Goal: Task Accomplishment & Management: Use online tool/utility

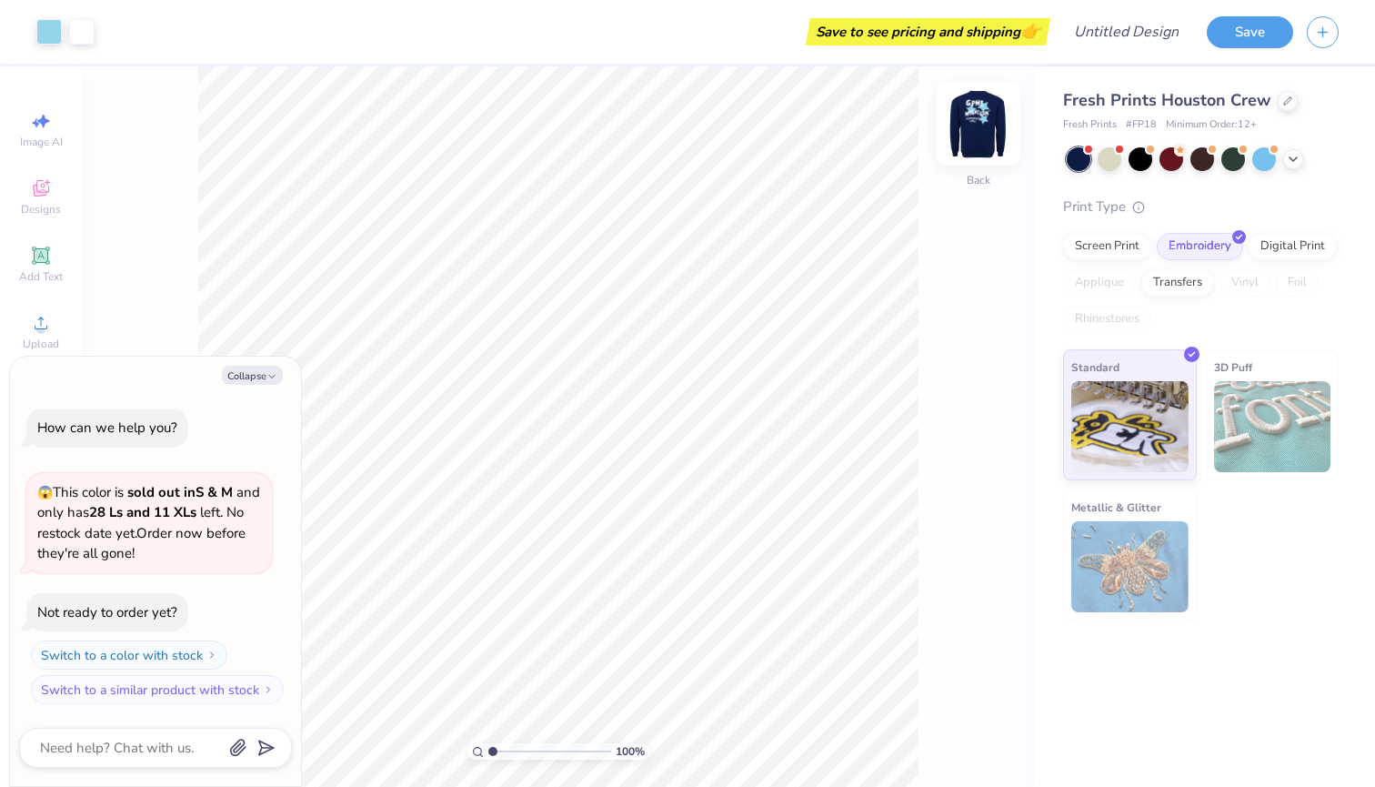
click at [985, 129] on img at bounding box center [978, 123] width 73 height 73
click at [254, 381] on button "Collapse" at bounding box center [252, 375] width 61 height 19
type textarea "x"
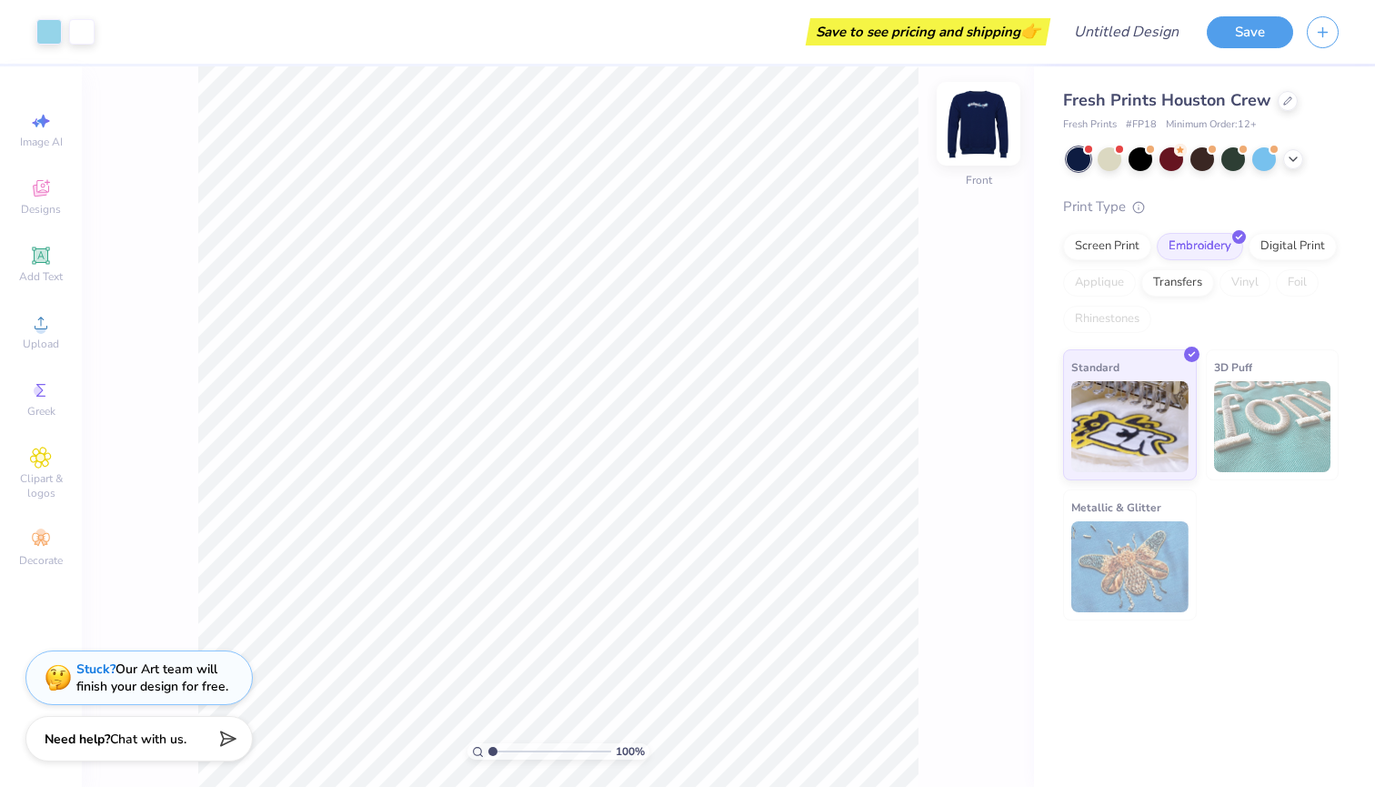
click at [989, 139] on img at bounding box center [978, 123] width 73 height 73
click at [982, 132] on img at bounding box center [978, 123] width 73 height 73
type input "1.53"
type input "2.65"
type input "3.36"
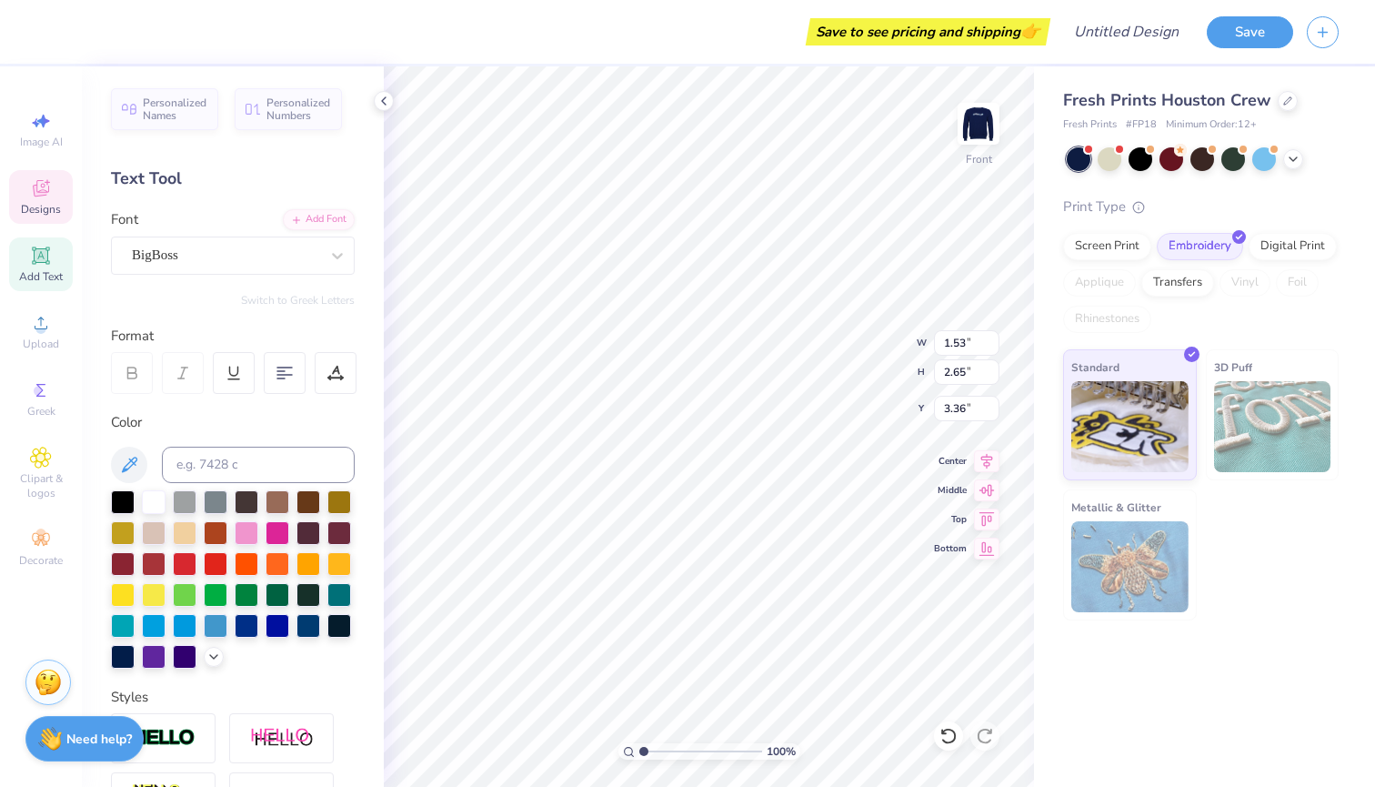
type textarea "A"
type input "1.82"
type input "3.04"
type textarea "M"
type input "1.37"
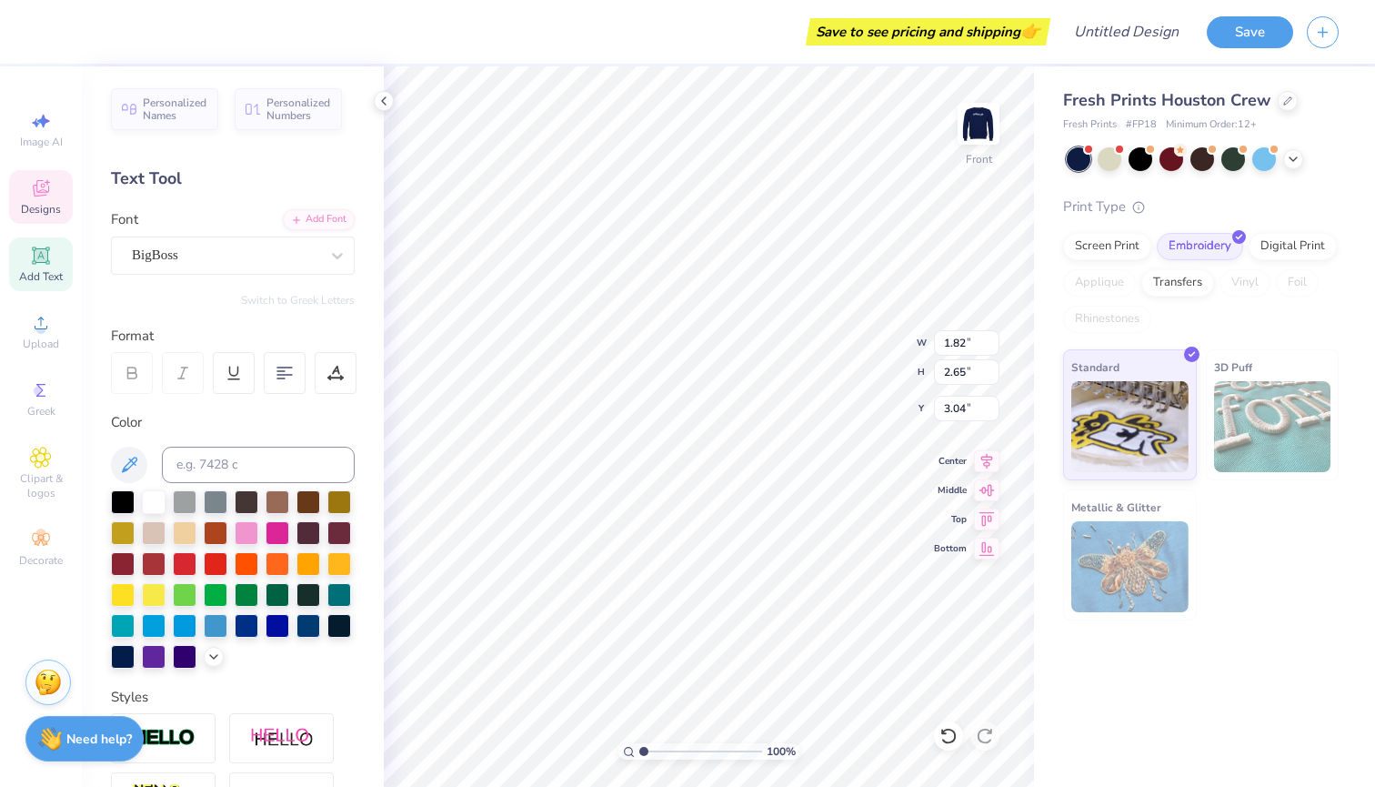
type input "2.55"
type input "3.30"
type input "3.00"
type input "1.84"
type input "3.35"
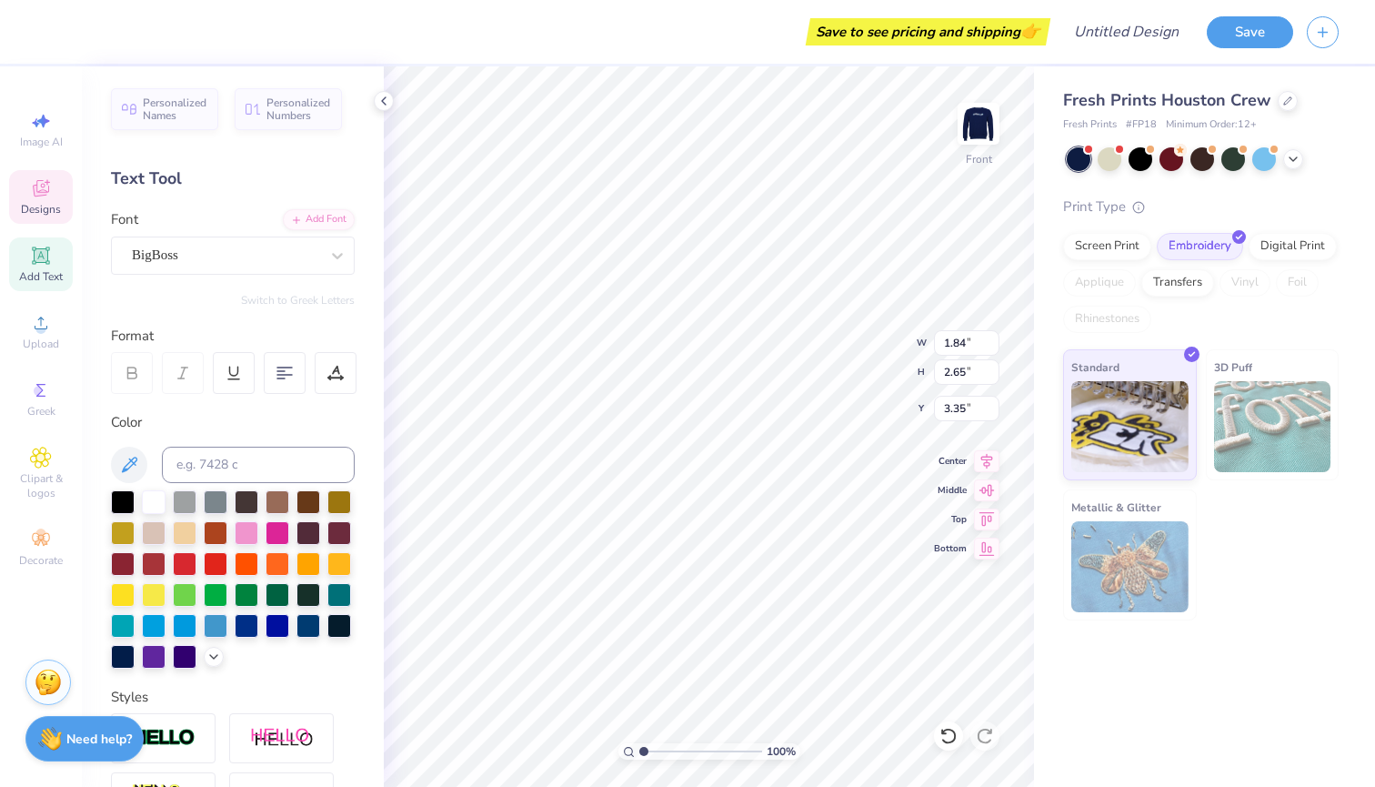
type input "2.33"
type input "3.00"
type input "1.84"
type input "3.35"
type input "1.91"
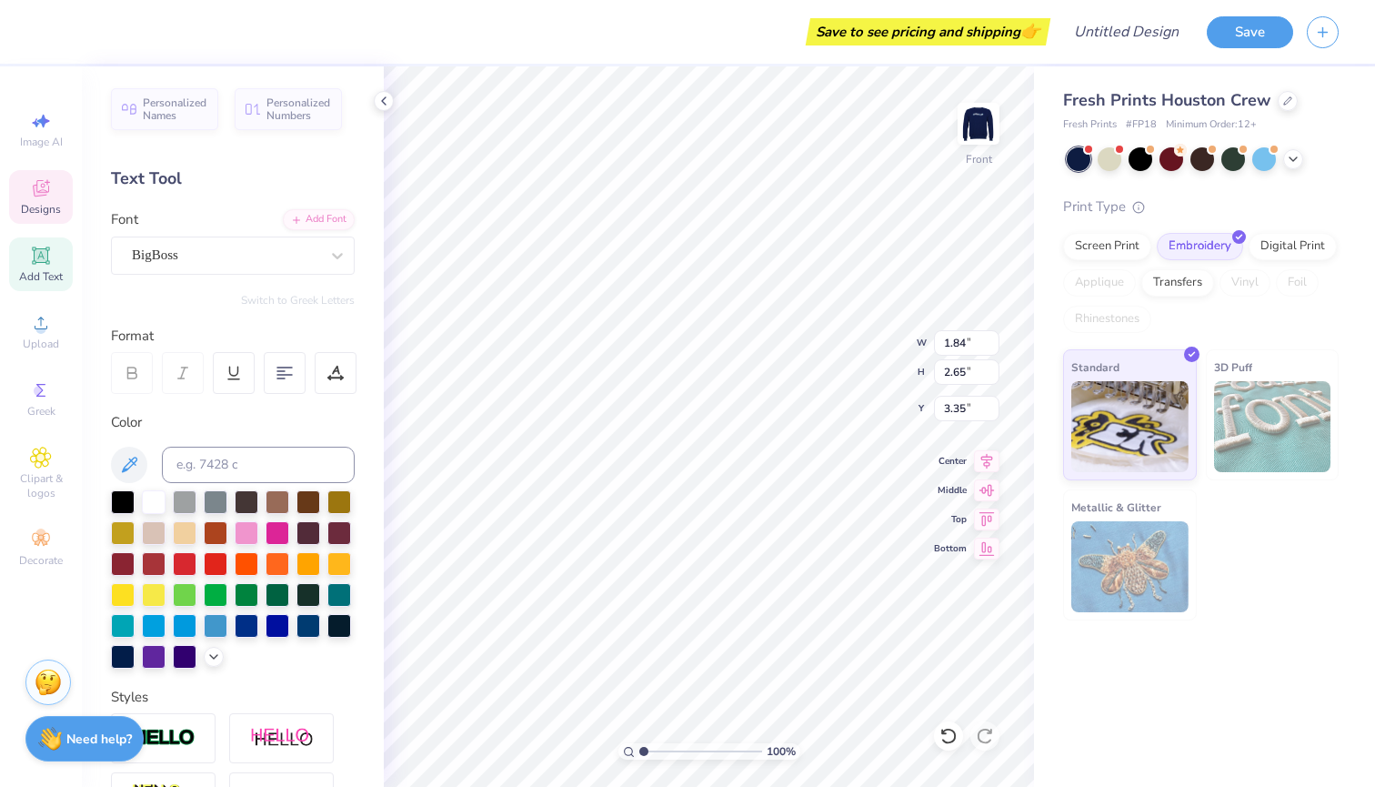
type input "2.66"
type input "3.62"
type input "1.84"
type input "2.65"
type input "4.33"
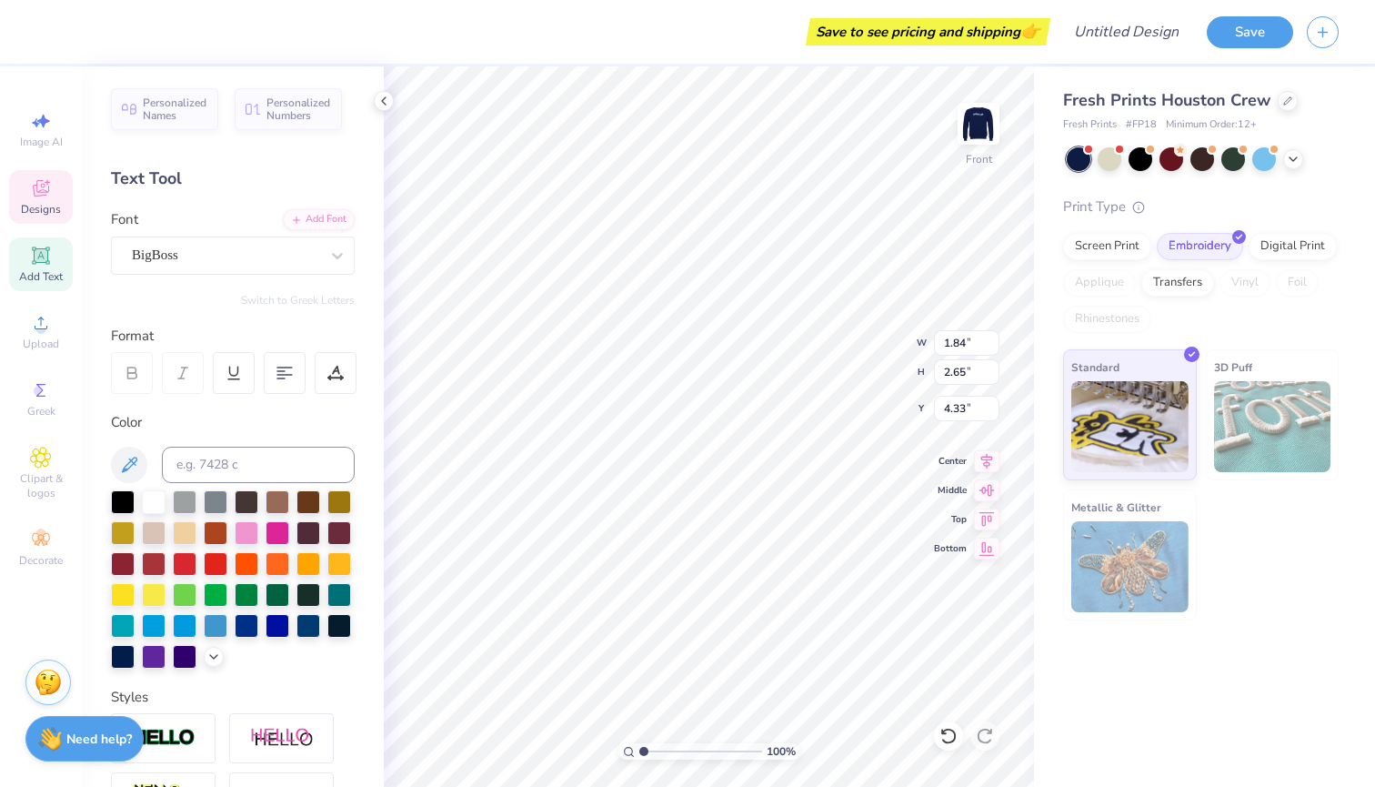
type input "2.33"
type input "3.96"
type input "1.84"
type input "2.63"
type input "2.33"
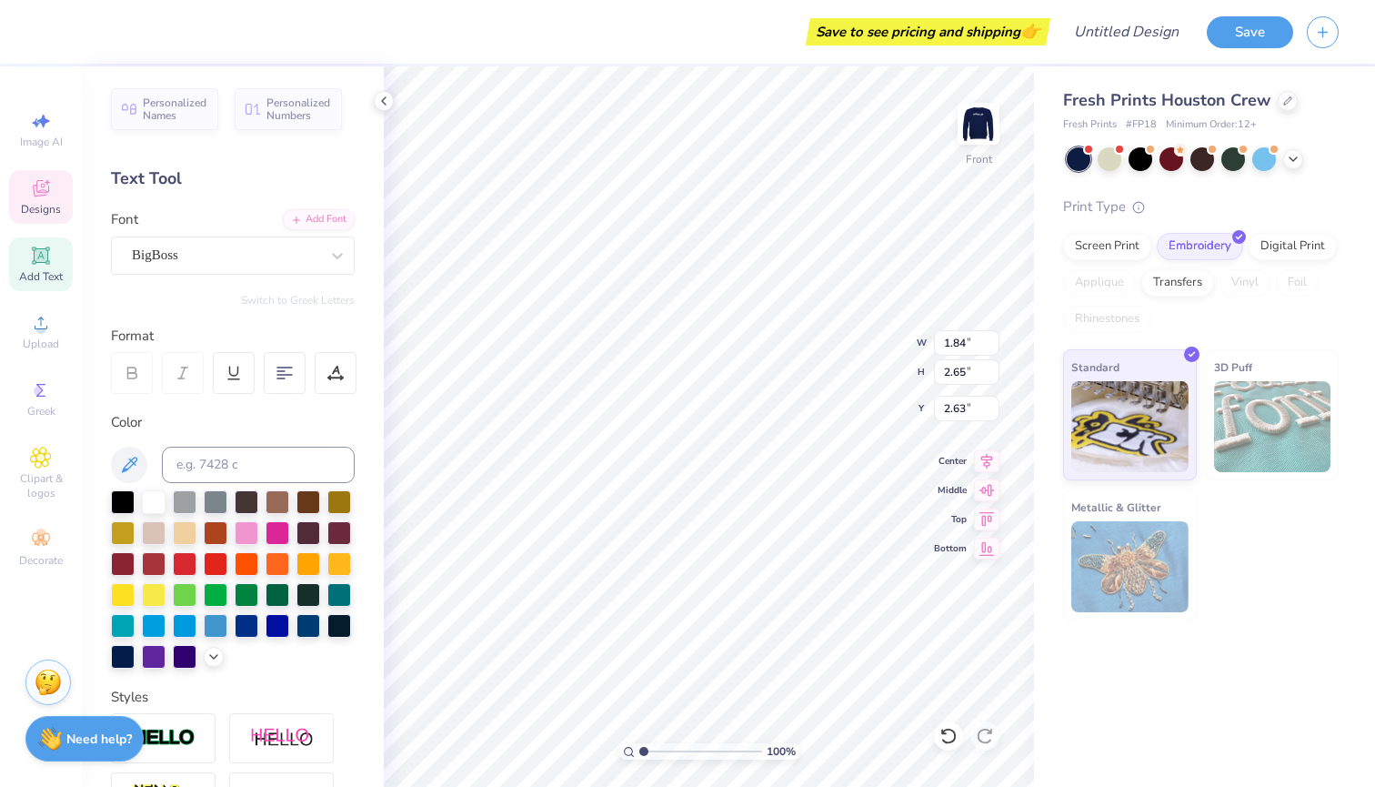
type input "3.96"
type input "1.84"
type input "3.00"
type input "3.35"
type input "1.84"
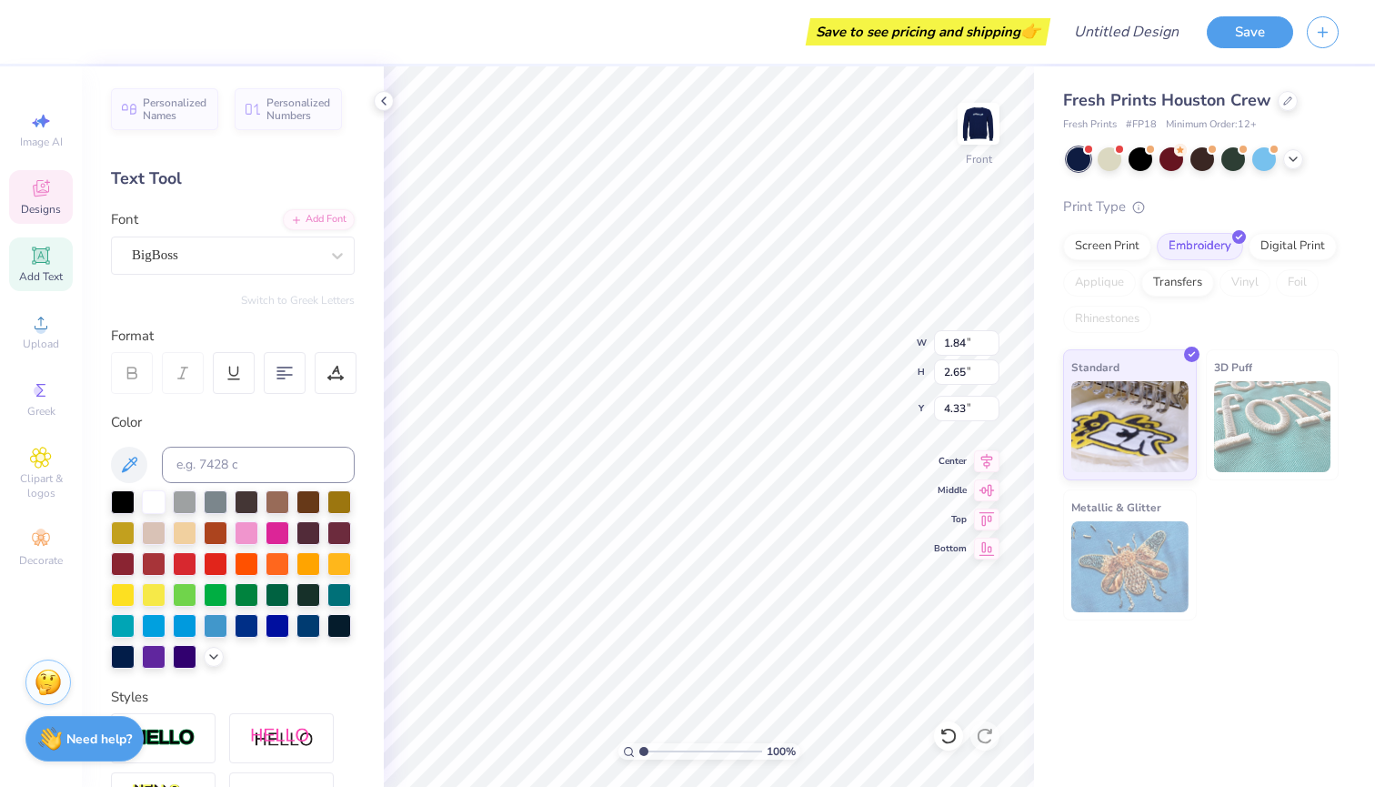
type input "4.25"
type input "2.33"
type input "3.62"
type input "1.91"
type input "2.66"
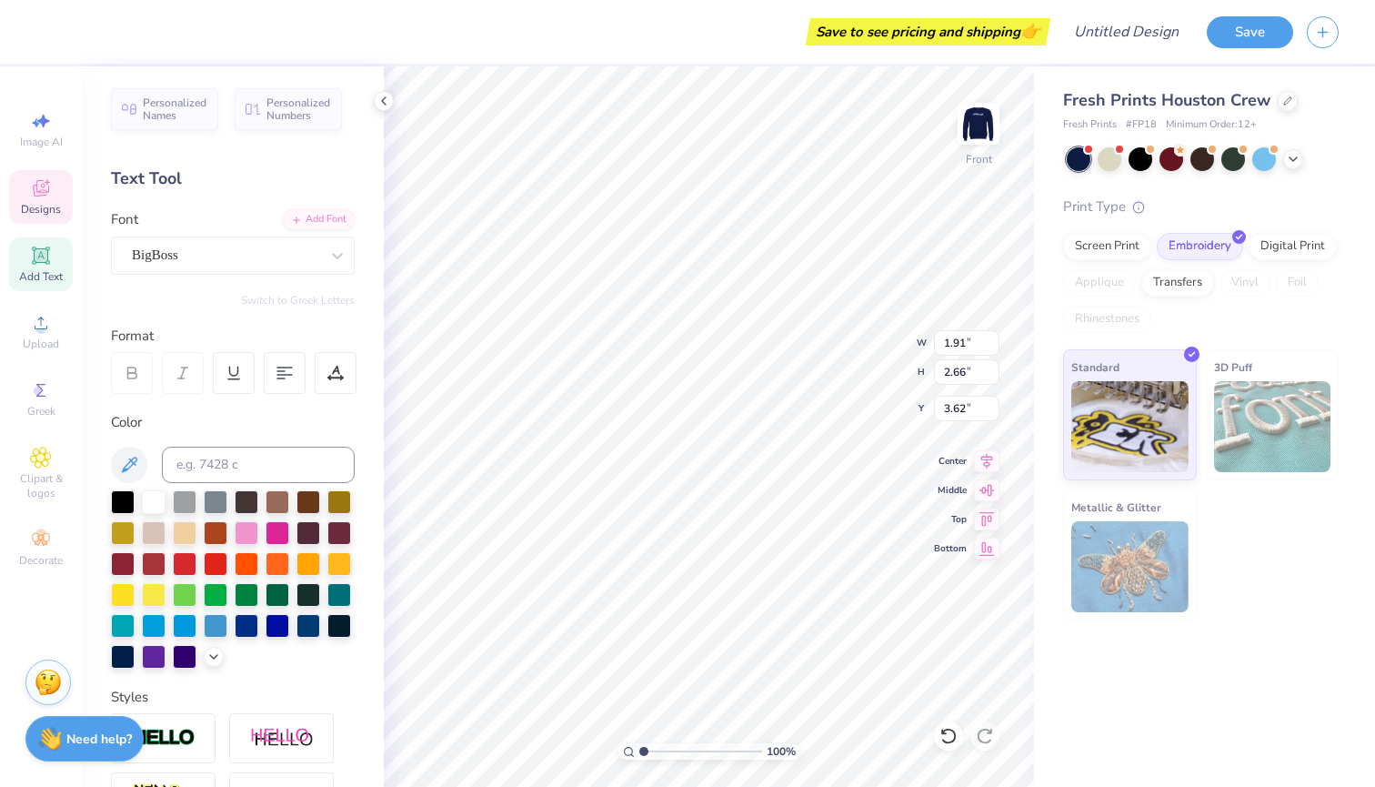
type input "1.50"
type input "2.14"
type input "8.10"
type input "1.11"
type input "1.97"
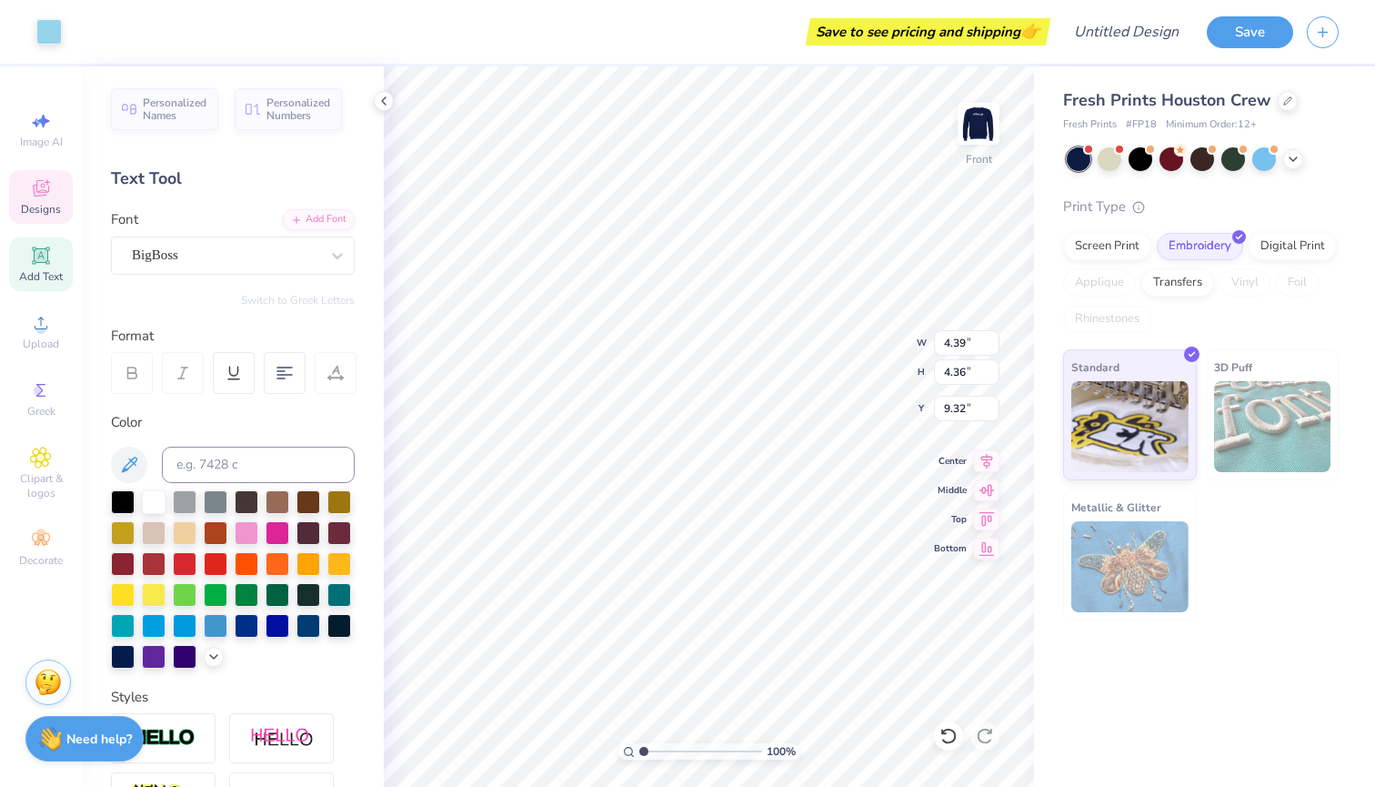
type input "8.03"
click at [809, 4] on div "Save to see pricing and shipping 👉" at bounding box center [577, 32] width 938 height 64
type input "4.56"
type input "4.51"
type input "5.22"
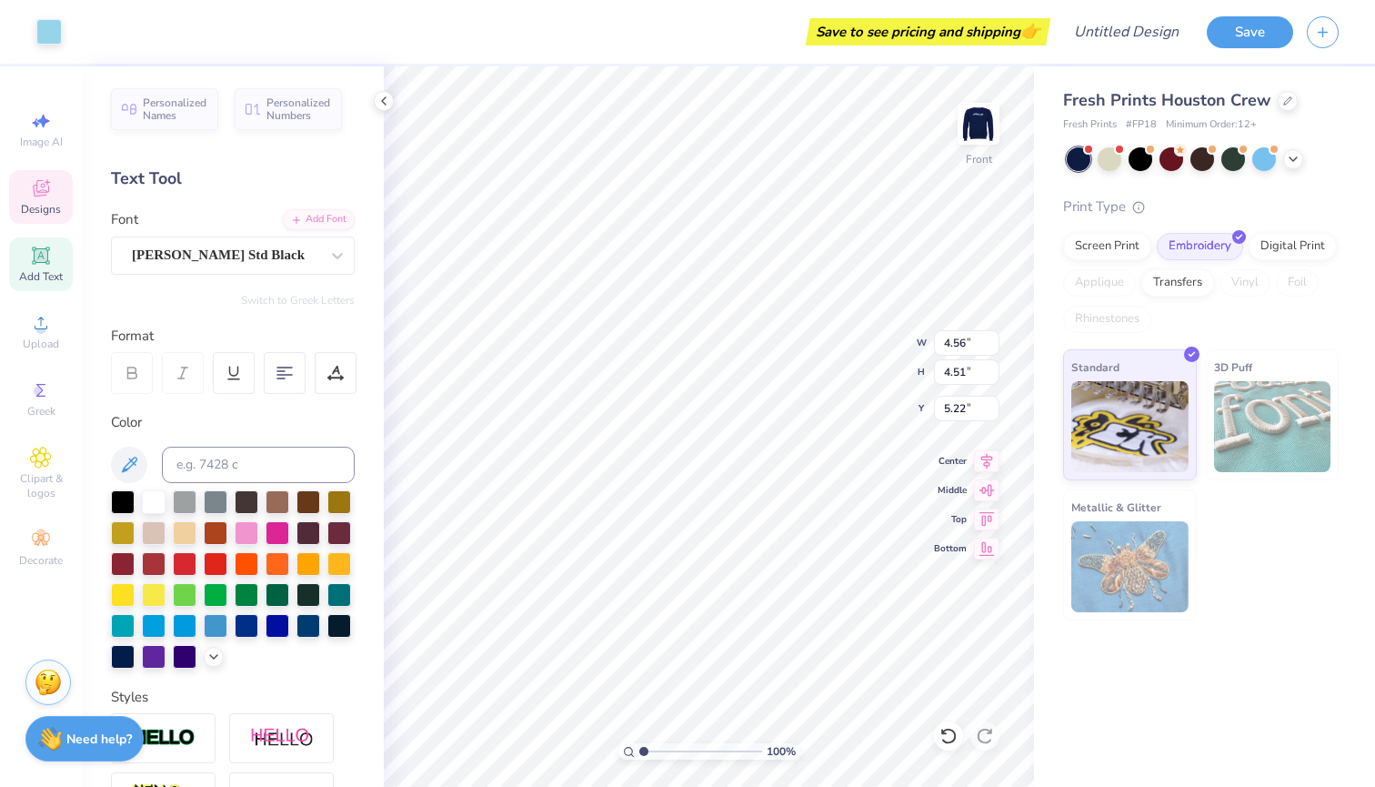
type input "5.05"
type input "4.99"
type input "5.80"
type input "1.91"
type input "2.66"
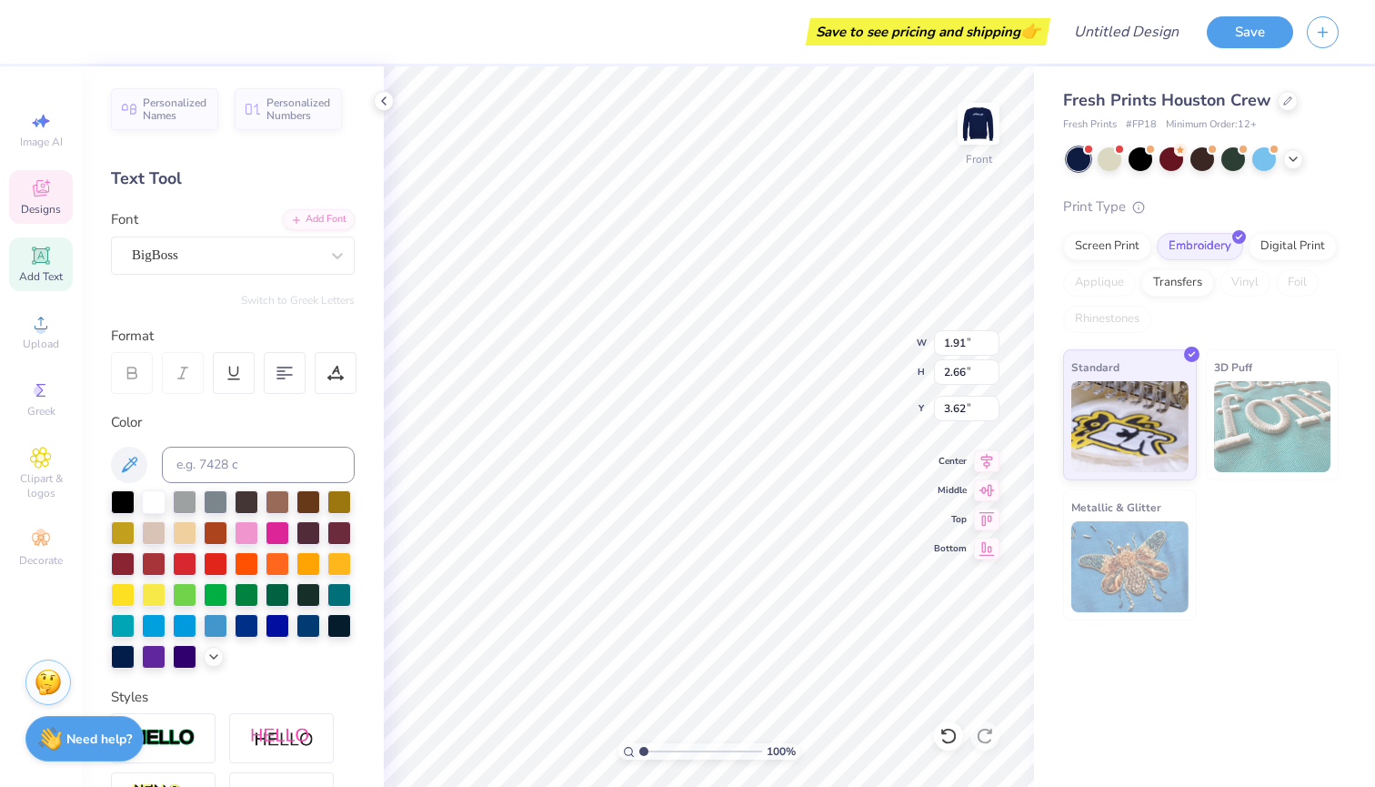
type input "7.38"
type textarea "P"
type input "6.97"
type textarea "H"
type input "6.90"
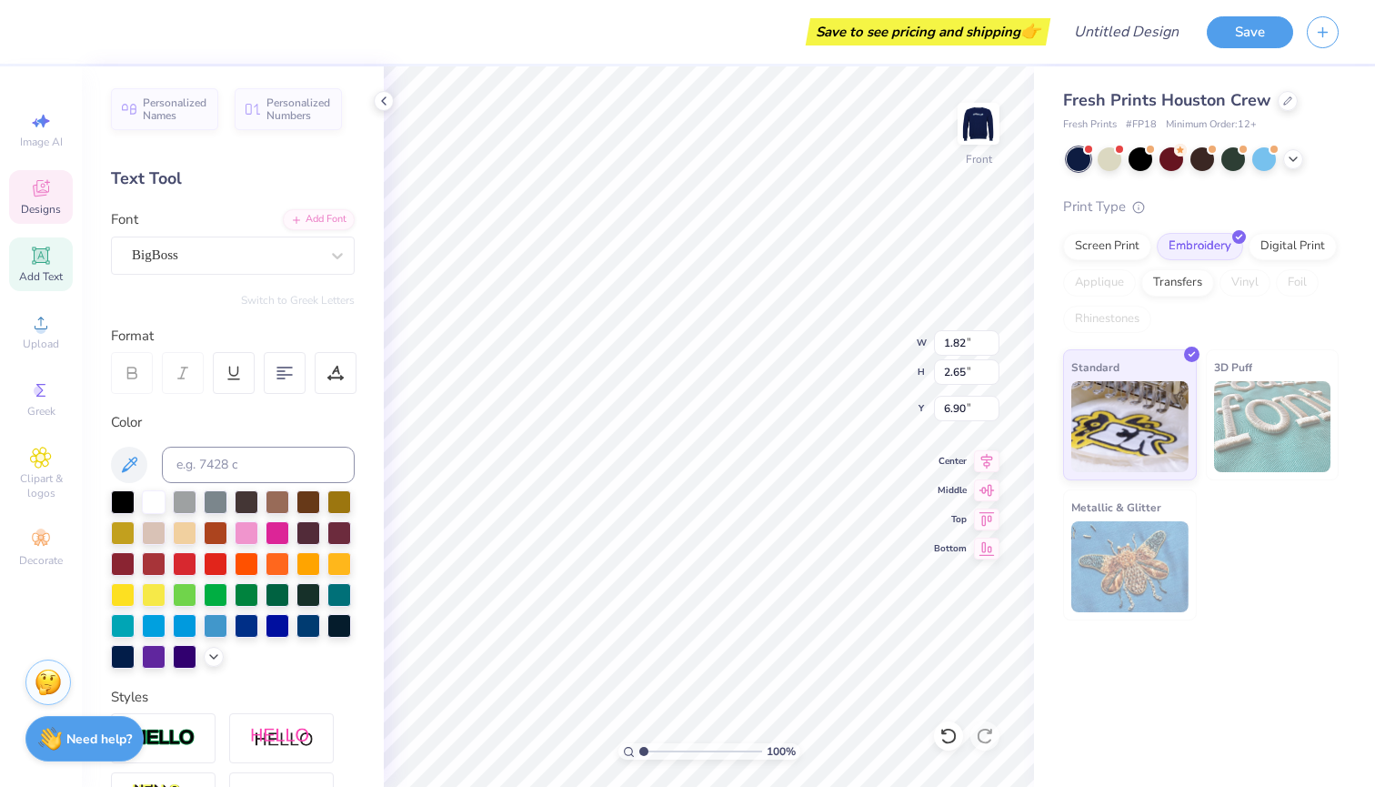
type input "1.53"
type input "8.00"
type textarea "I"
type input "10.93"
type textarea "B"
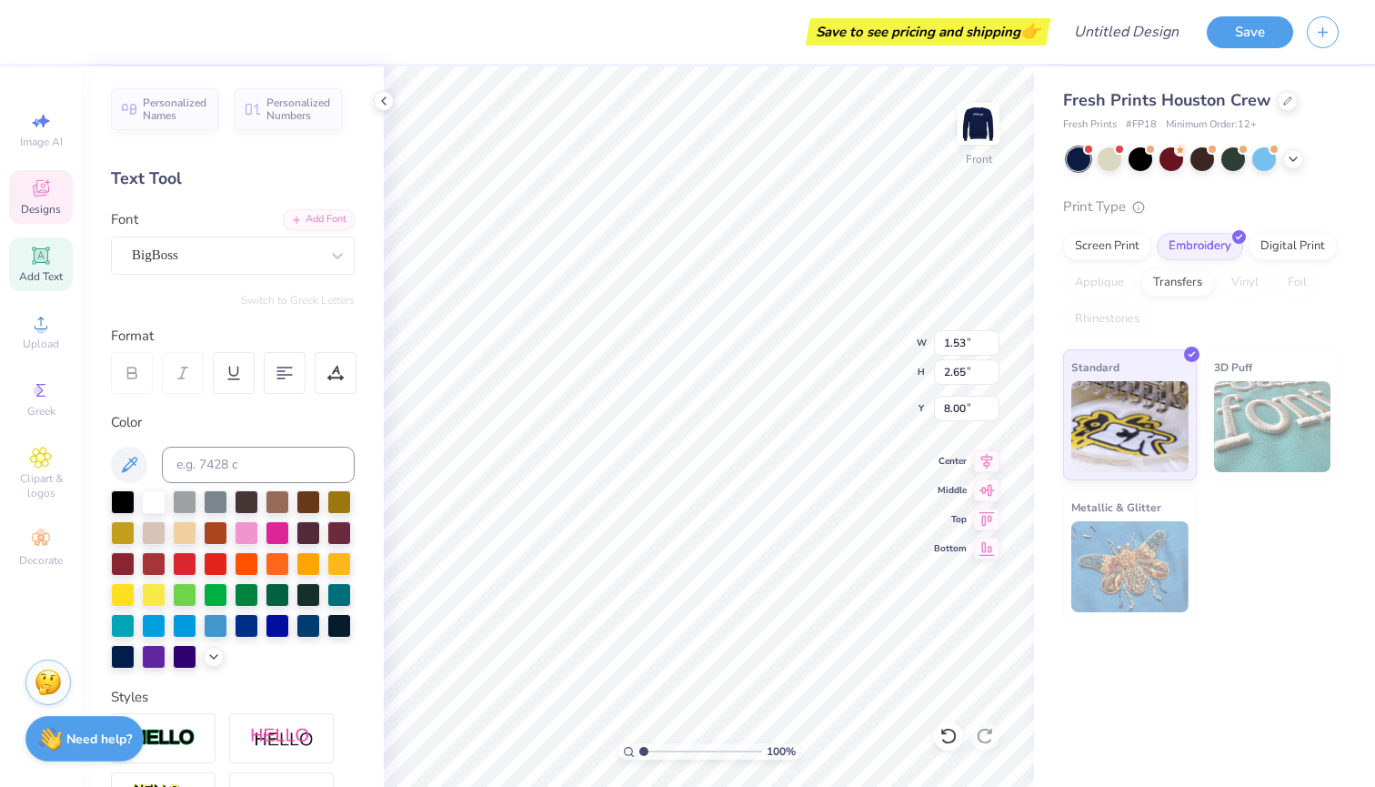
type input "10.65"
type textarea "E"
type input "11.50"
type input "1.78"
type input "2.66"
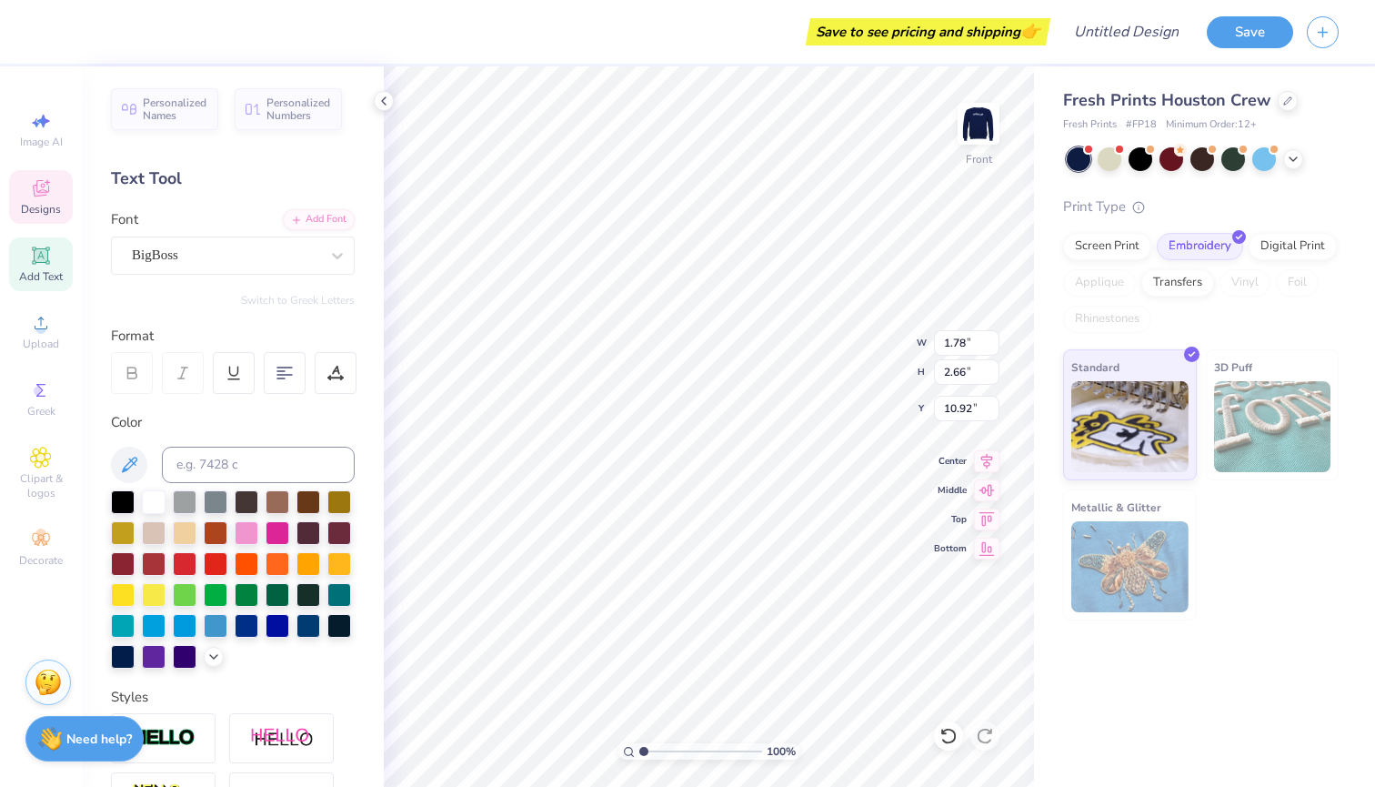
type input "10.65"
type textarea "T"
type input "11.50"
type input "10.65"
type input "1.84"
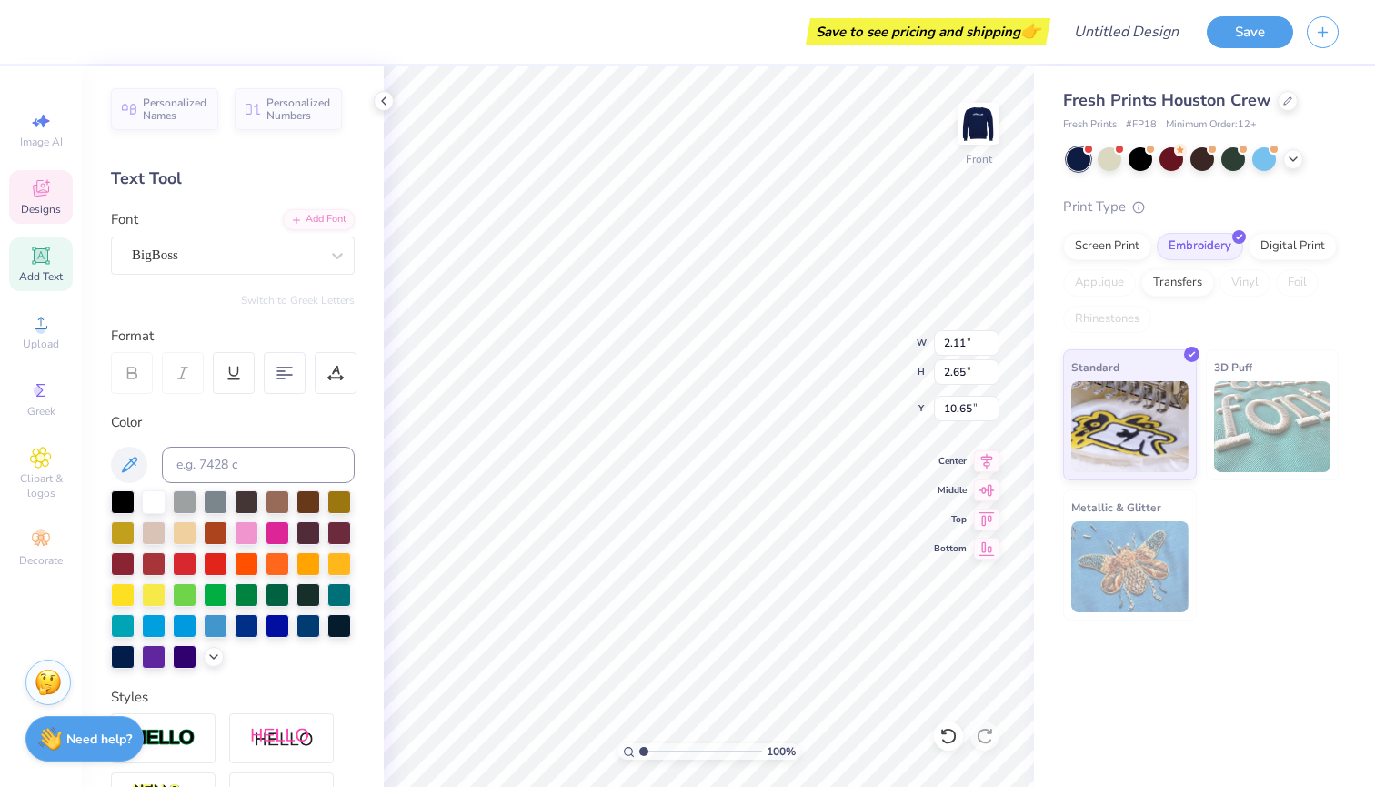
type input "11.50"
type input "11.26"
type input "1.84"
type input "2.65"
type input "11.26"
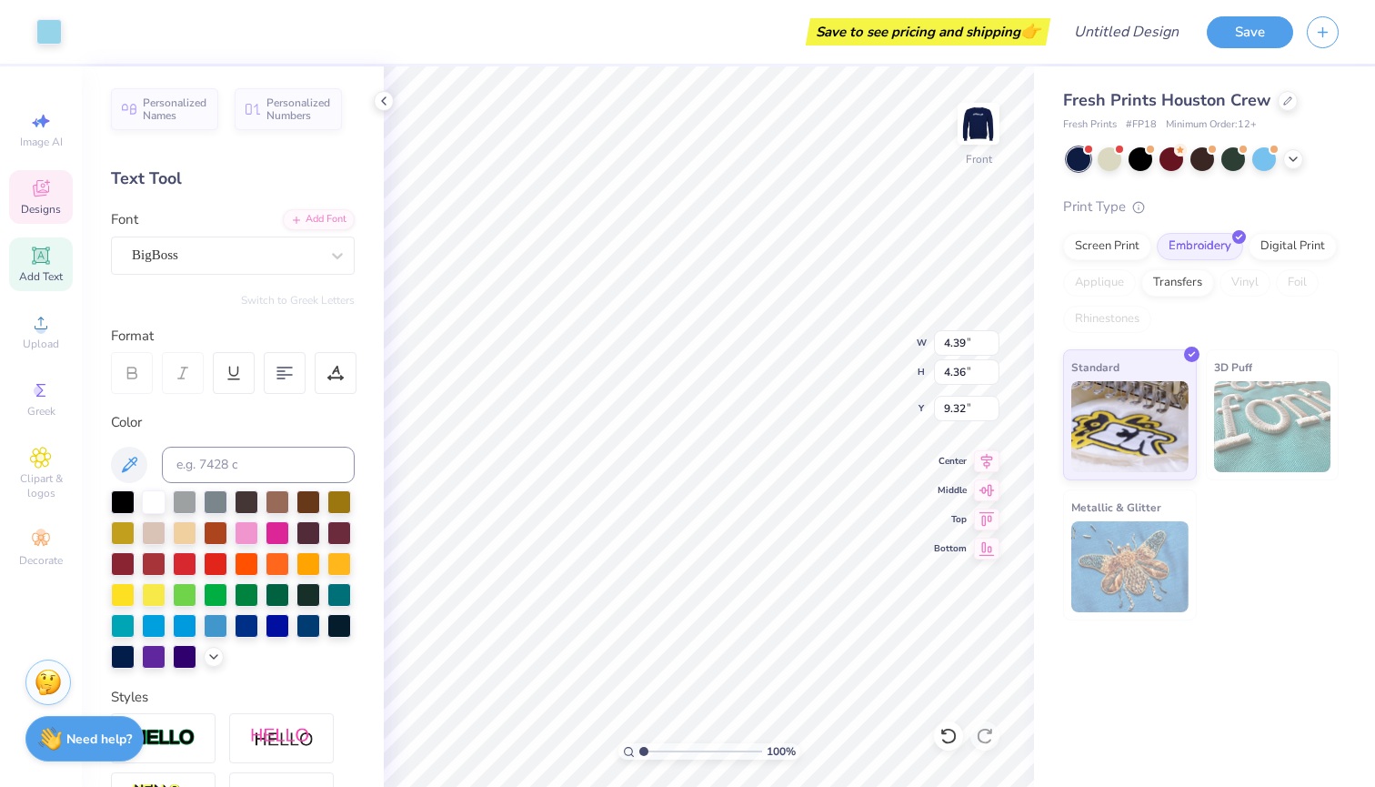
type input "4.26"
type input "4.44"
type input "5.26"
type input "5.48"
type input "9.85"
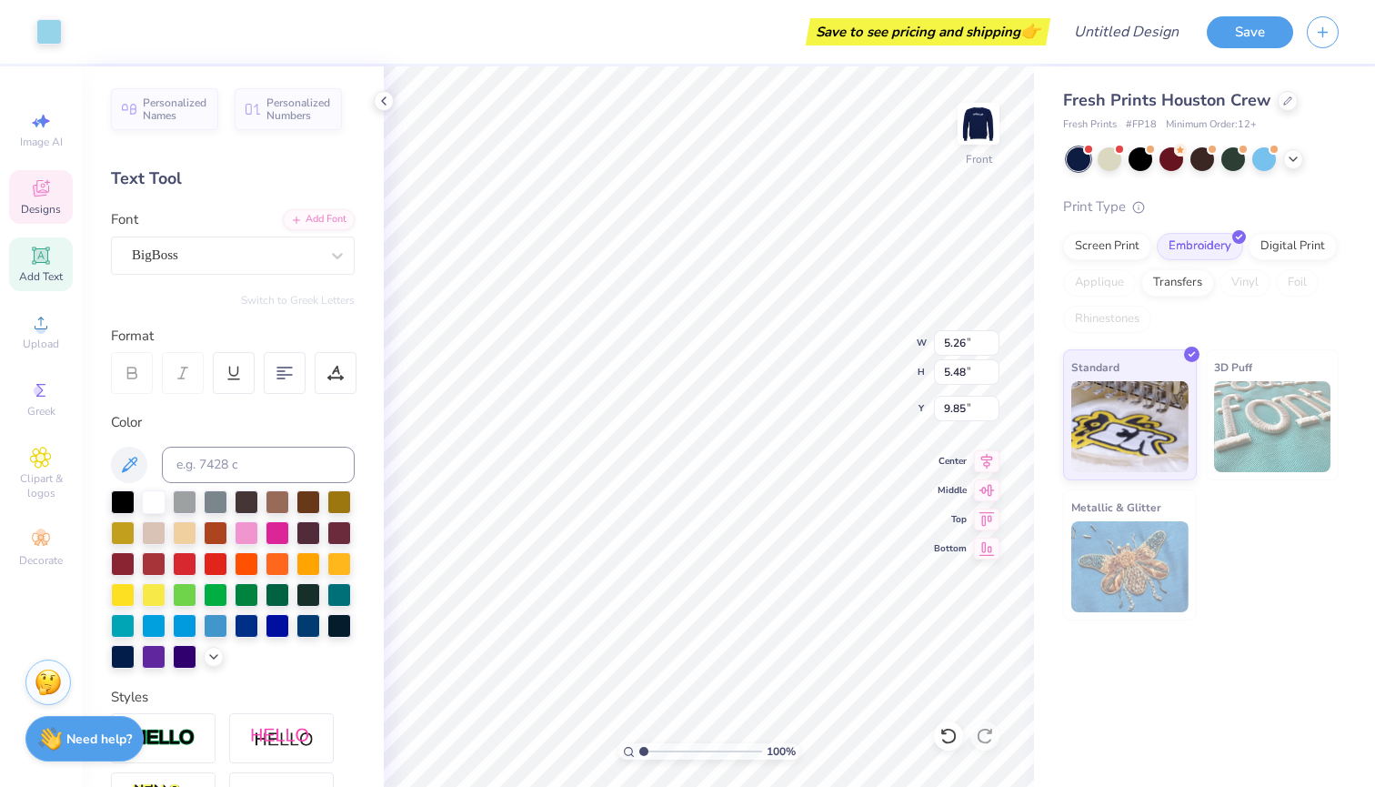
type input "5.05"
type input "4.99"
type input "6.83"
type input "5.40"
type input "5.33"
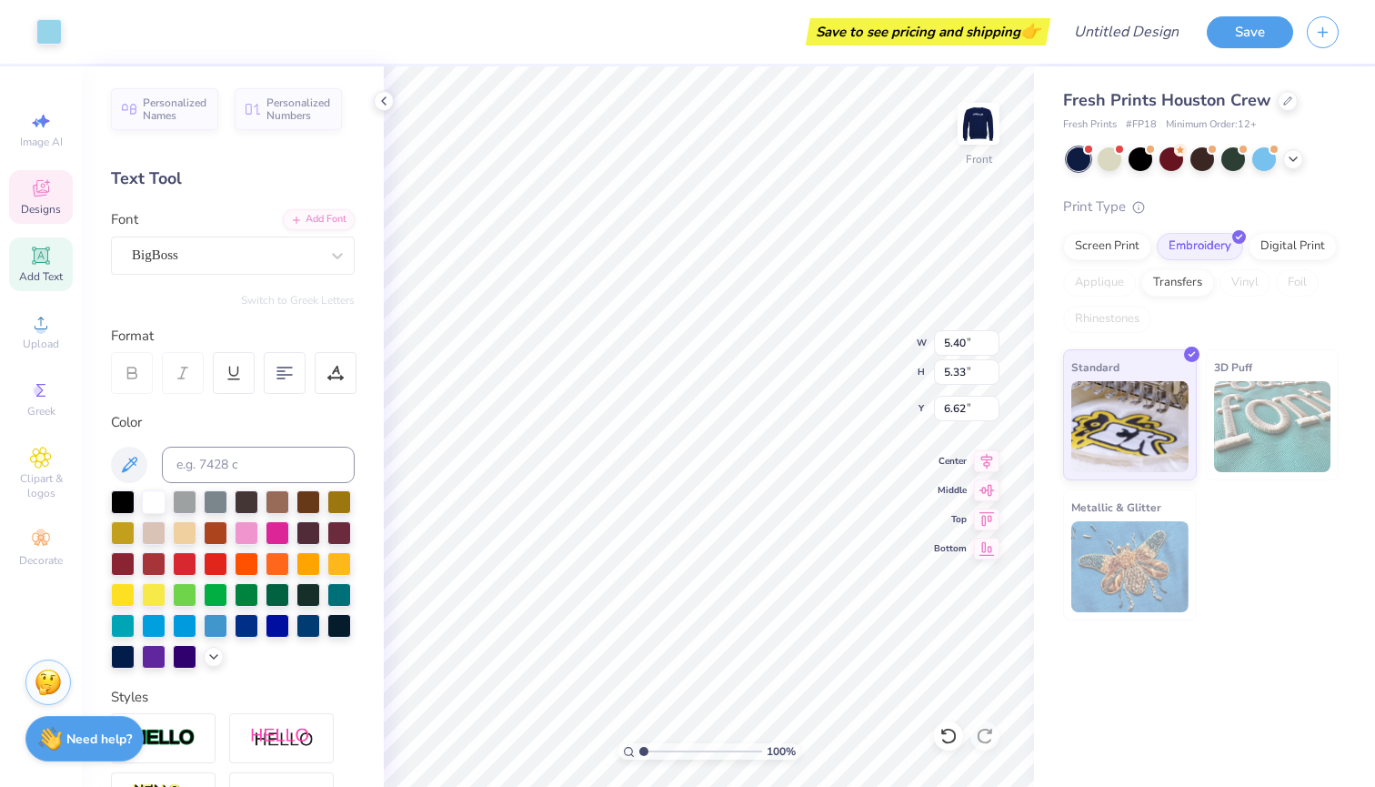
type input "6.65"
type input "5.31"
type input "5.17"
type input "3.54"
type input "5.96"
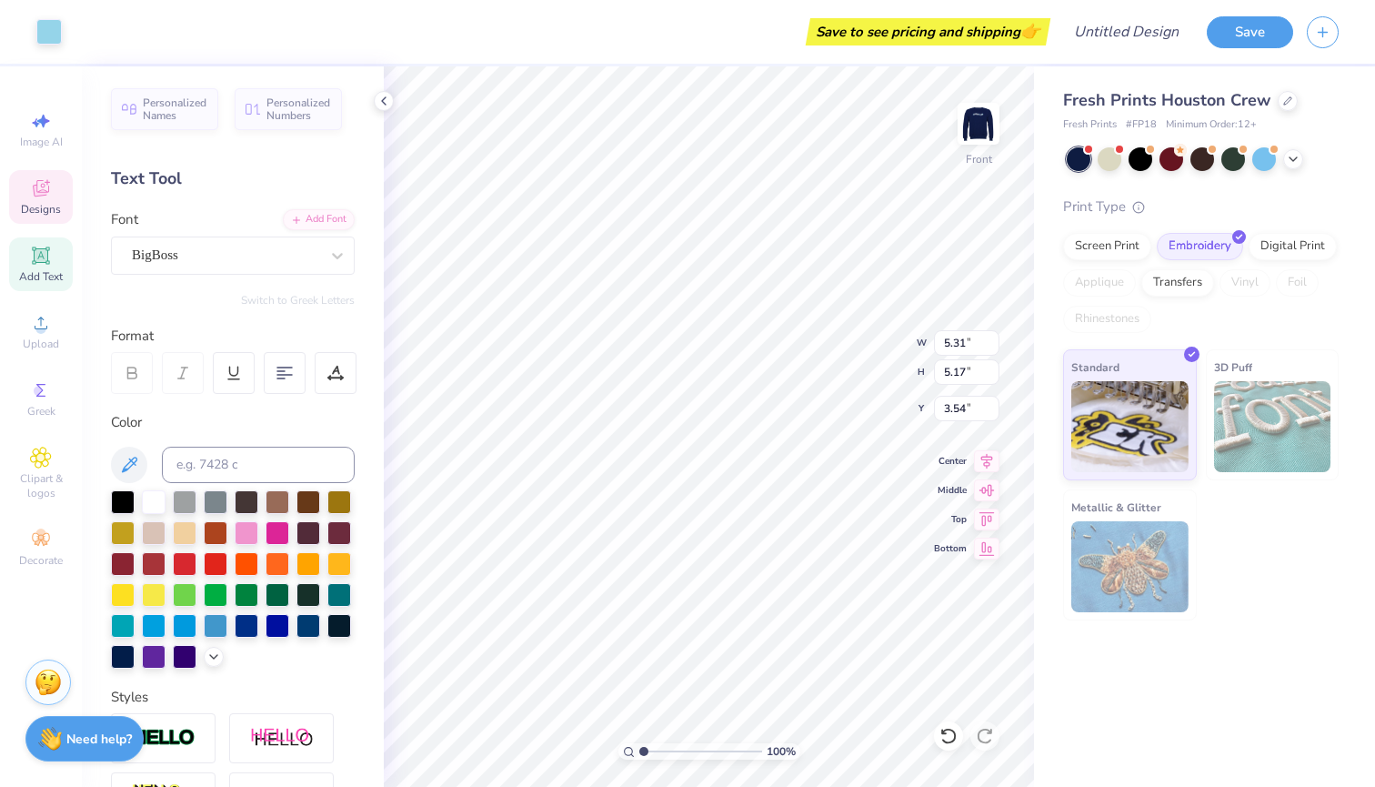
type input "5.81"
type input "2.90"
type input "5.45"
type input "5.73"
type input "8.14"
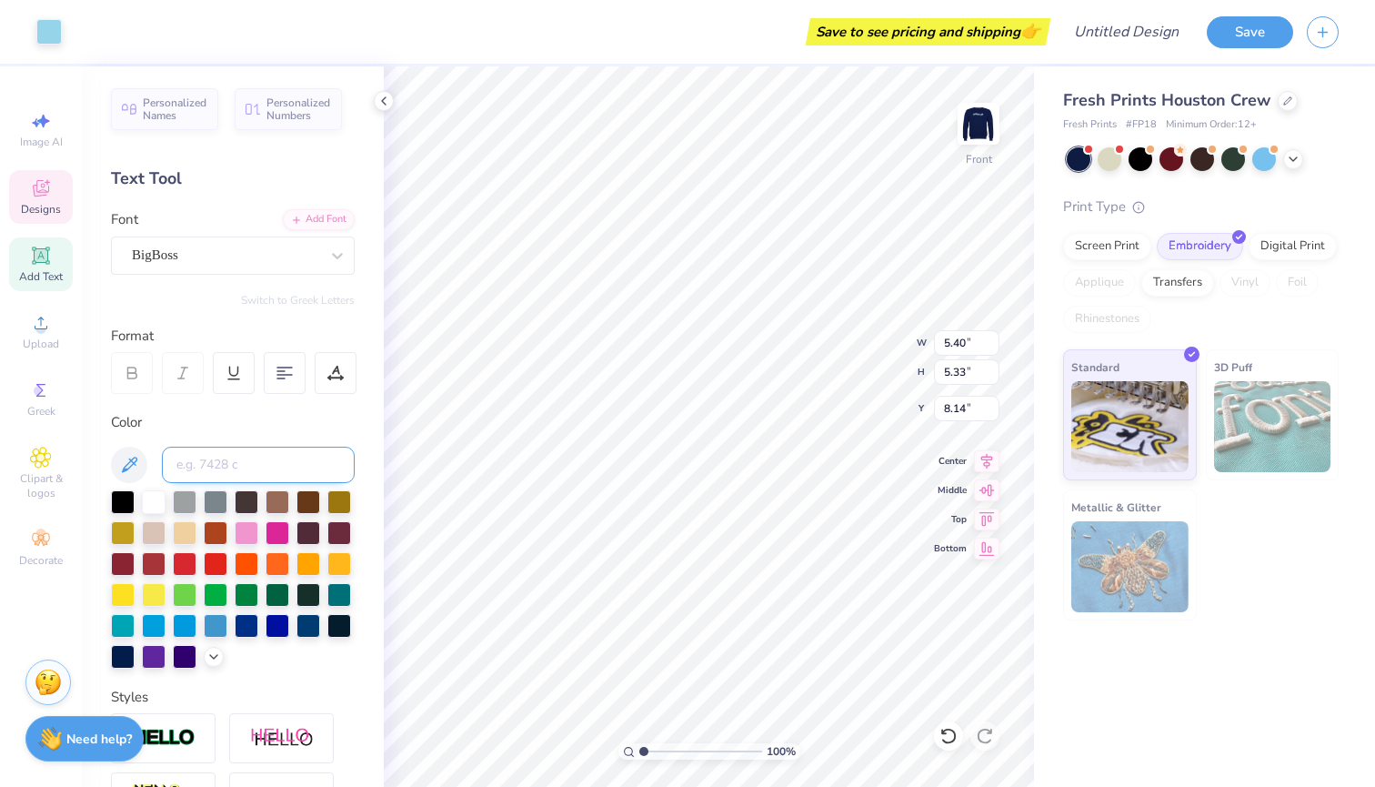
click at [290, 463] on input at bounding box center [258, 465] width 193 height 36
type input "9"
click at [286, 494] on div at bounding box center [278, 500] width 24 height 24
type input "1.84"
type input "2.65"
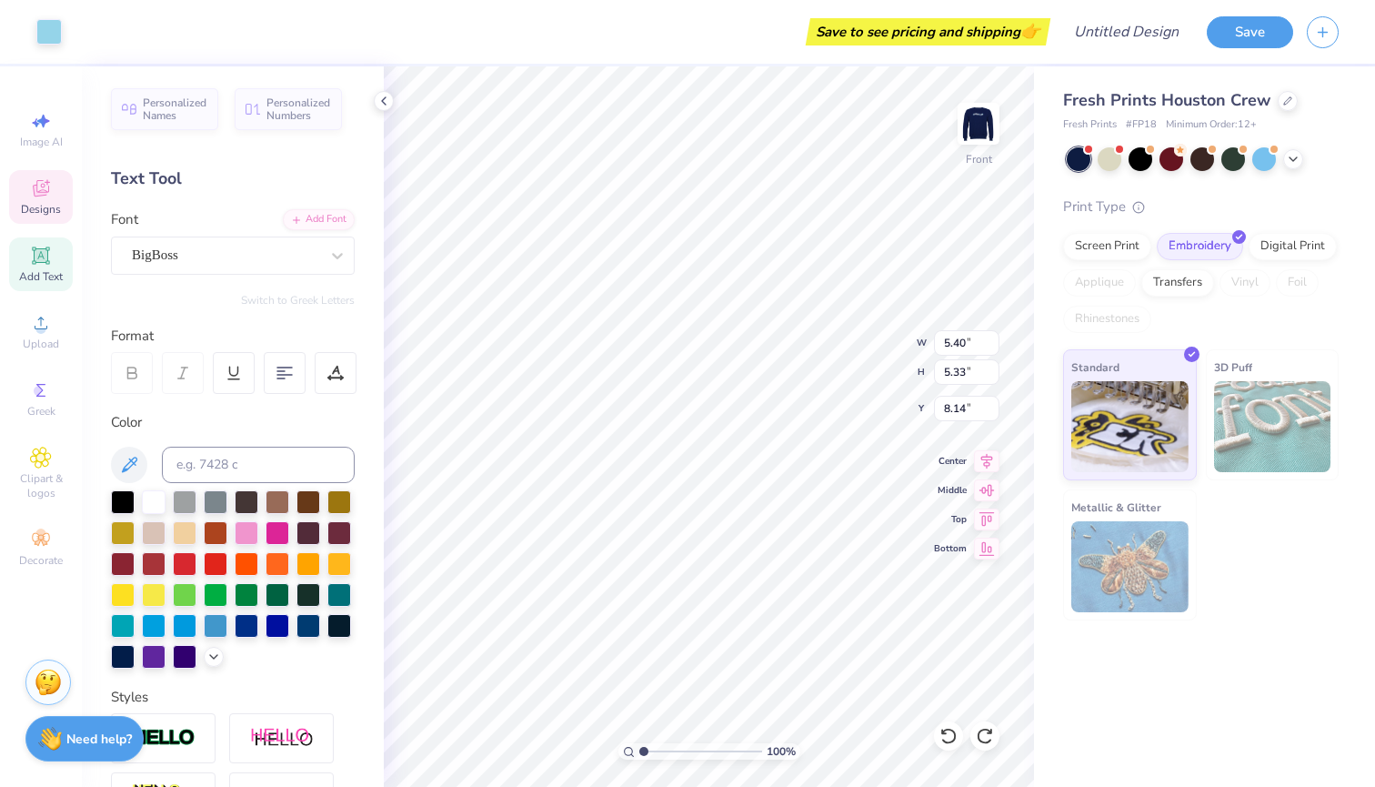
type input "13.81"
click at [272, 500] on div at bounding box center [278, 500] width 24 height 24
type input "2.11"
type input "13.20"
click at [281, 499] on div at bounding box center [278, 500] width 24 height 24
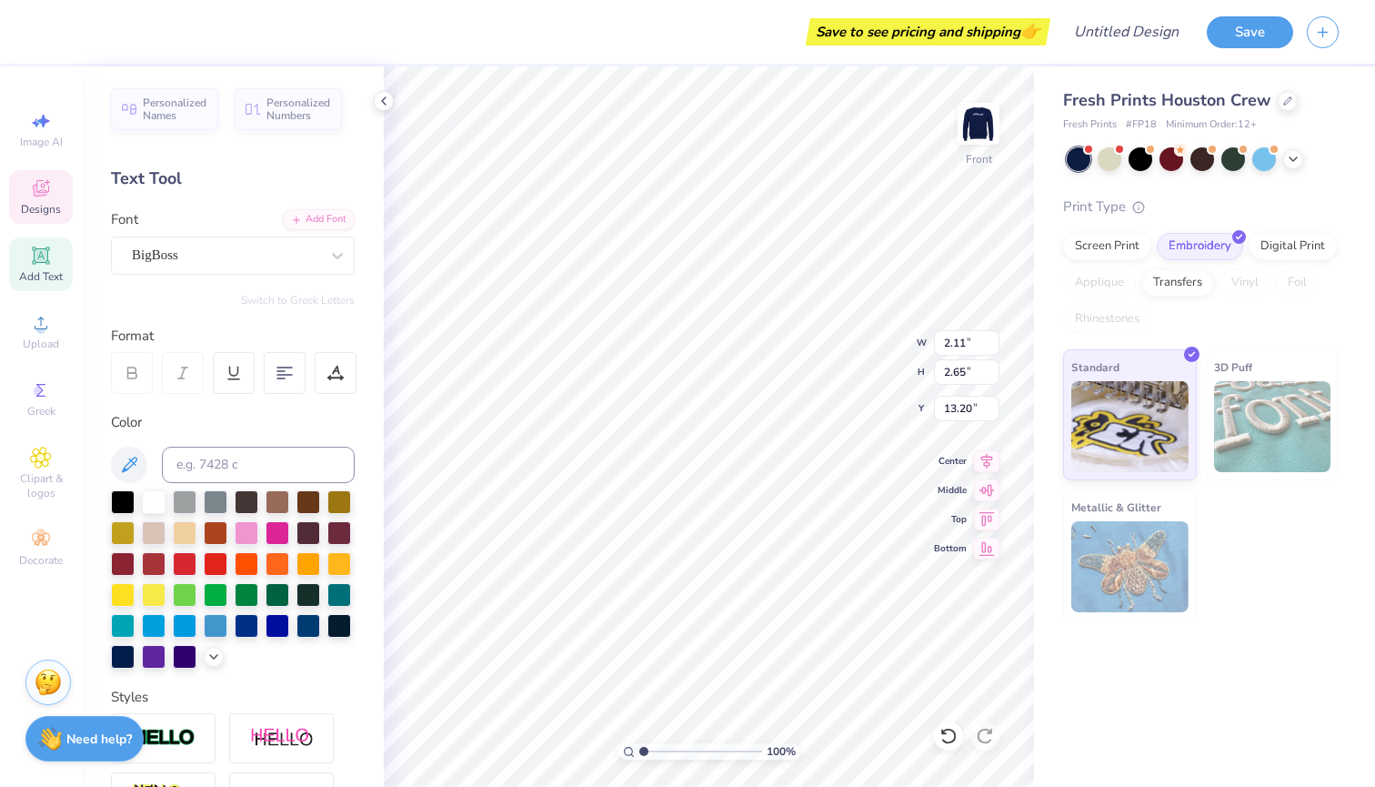
type input "1.39"
type input "2.68"
type input "13.81"
click at [281, 502] on div at bounding box center [278, 500] width 24 height 24
type input "1.78"
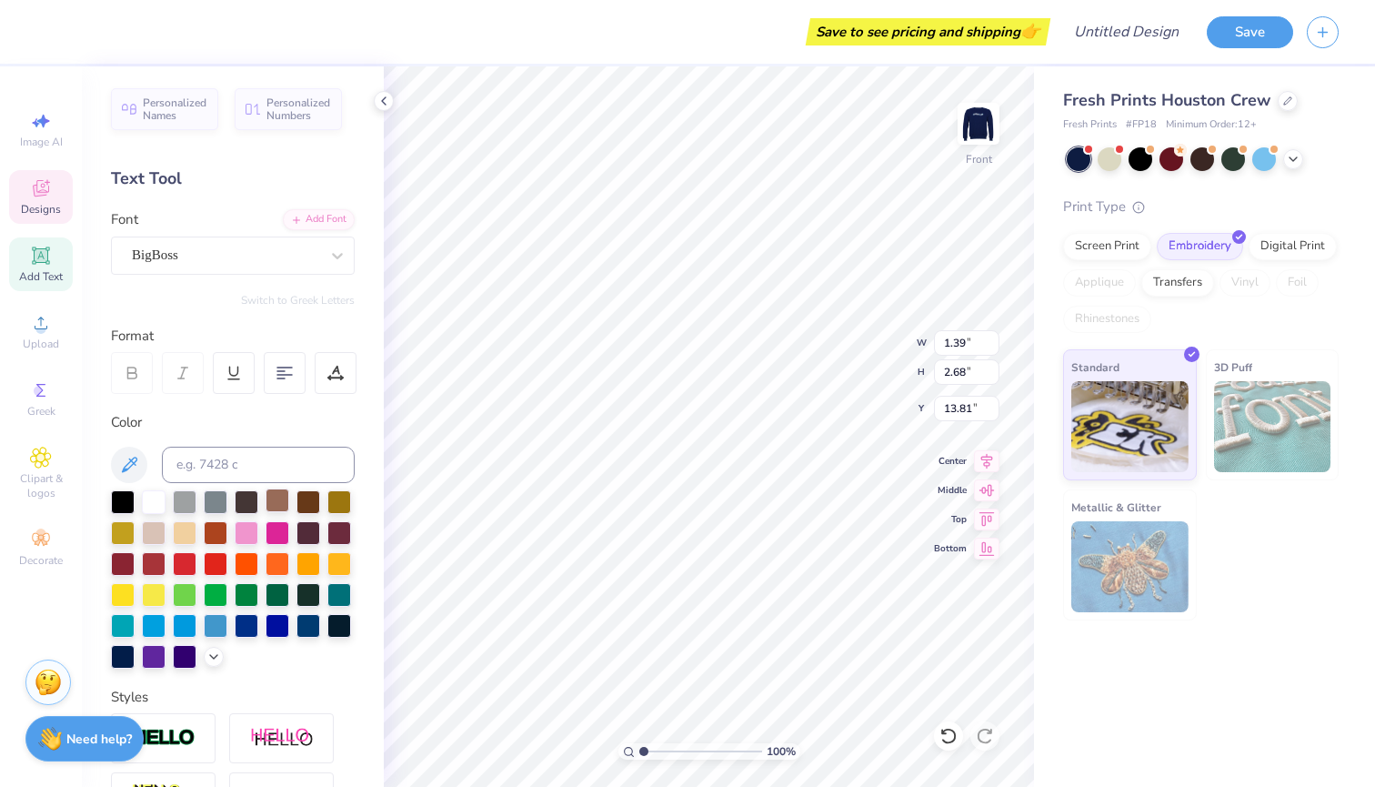
type input "2.66"
type input "13.47"
click at [280, 497] on div at bounding box center [278, 500] width 24 height 24
type input "1.53"
type input "2.65"
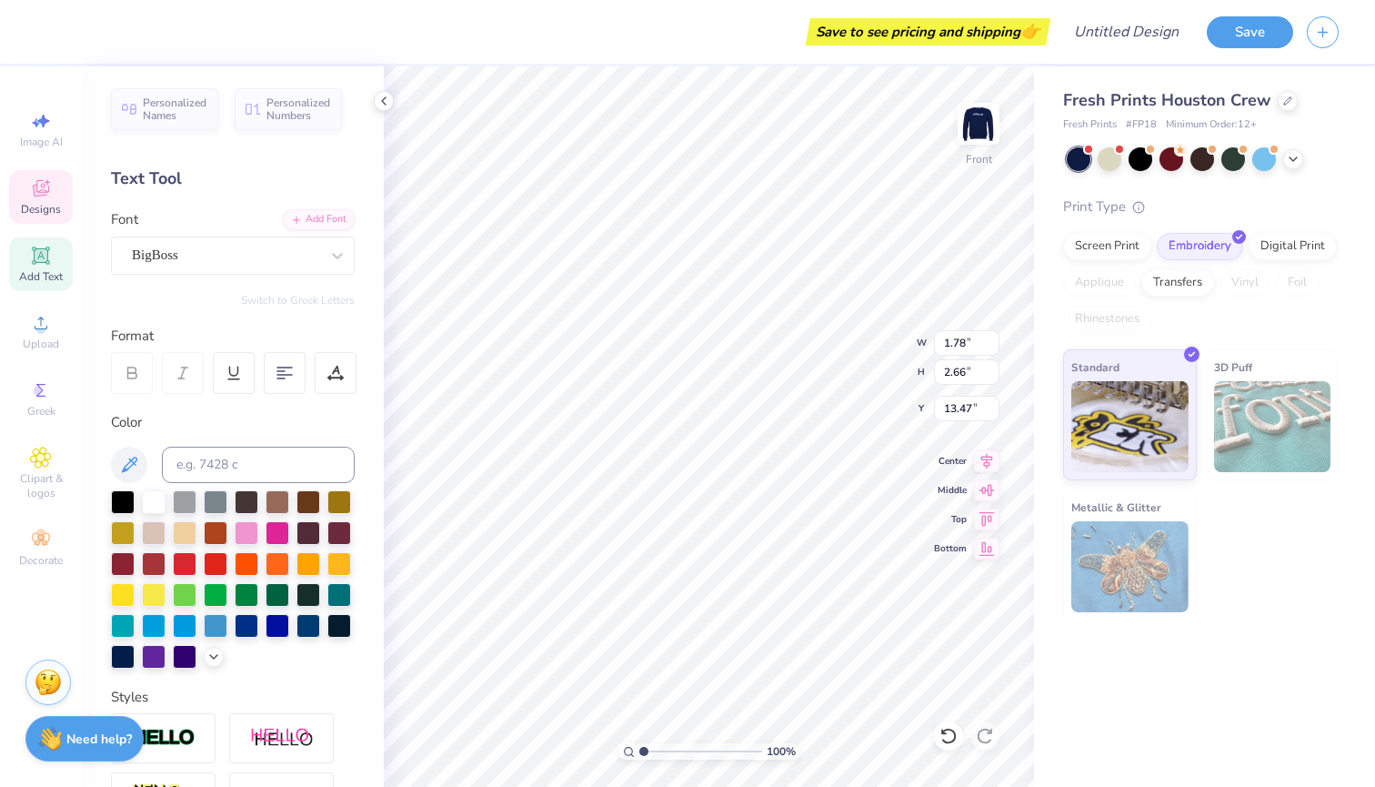
type input "10.55"
click at [274, 503] on div at bounding box center [278, 500] width 24 height 24
type input "1.82"
type input "9.45"
click at [276, 503] on div at bounding box center [278, 500] width 24 height 24
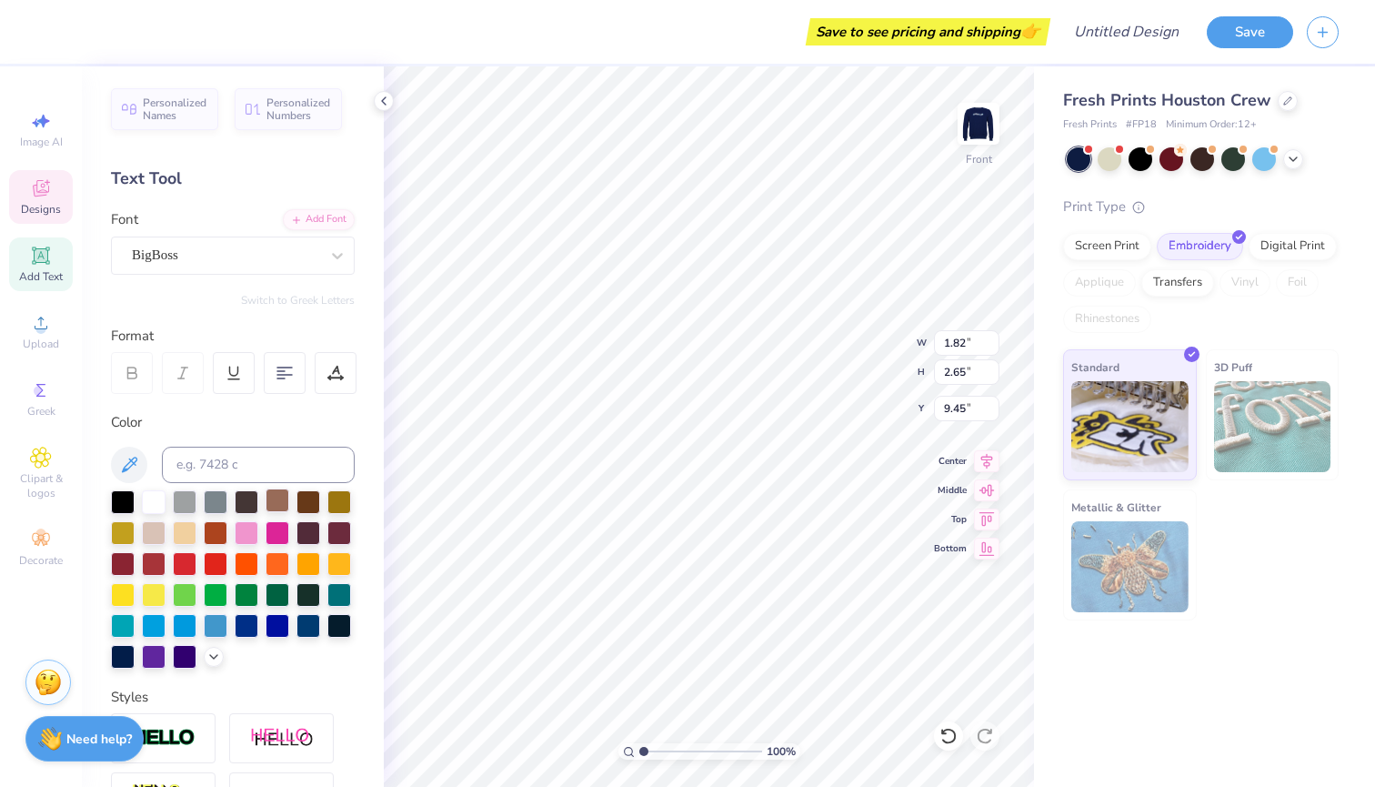
type input "1.27"
type input "2.67"
type input "10.54"
click at [275, 500] on div at bounding box center [278, 500] width 24 height 24
type input "1.84"
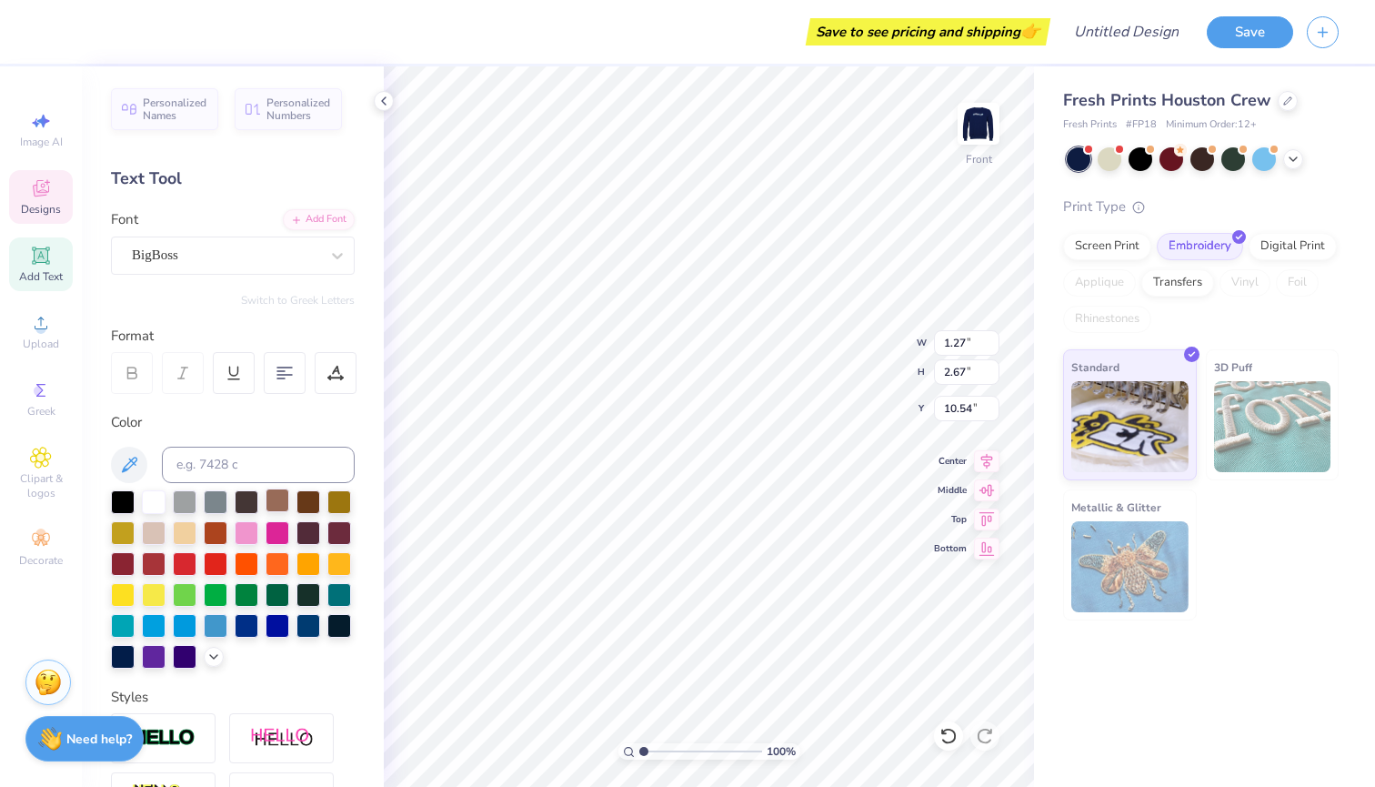
type input "2.65"
type input "6.18"
click at [269, 500] on div at bounding box center [278, 500] width 24 height 24
type input "2.33"
click at [276, 502] on div at bounding box center [278, 500] width 24 height 24
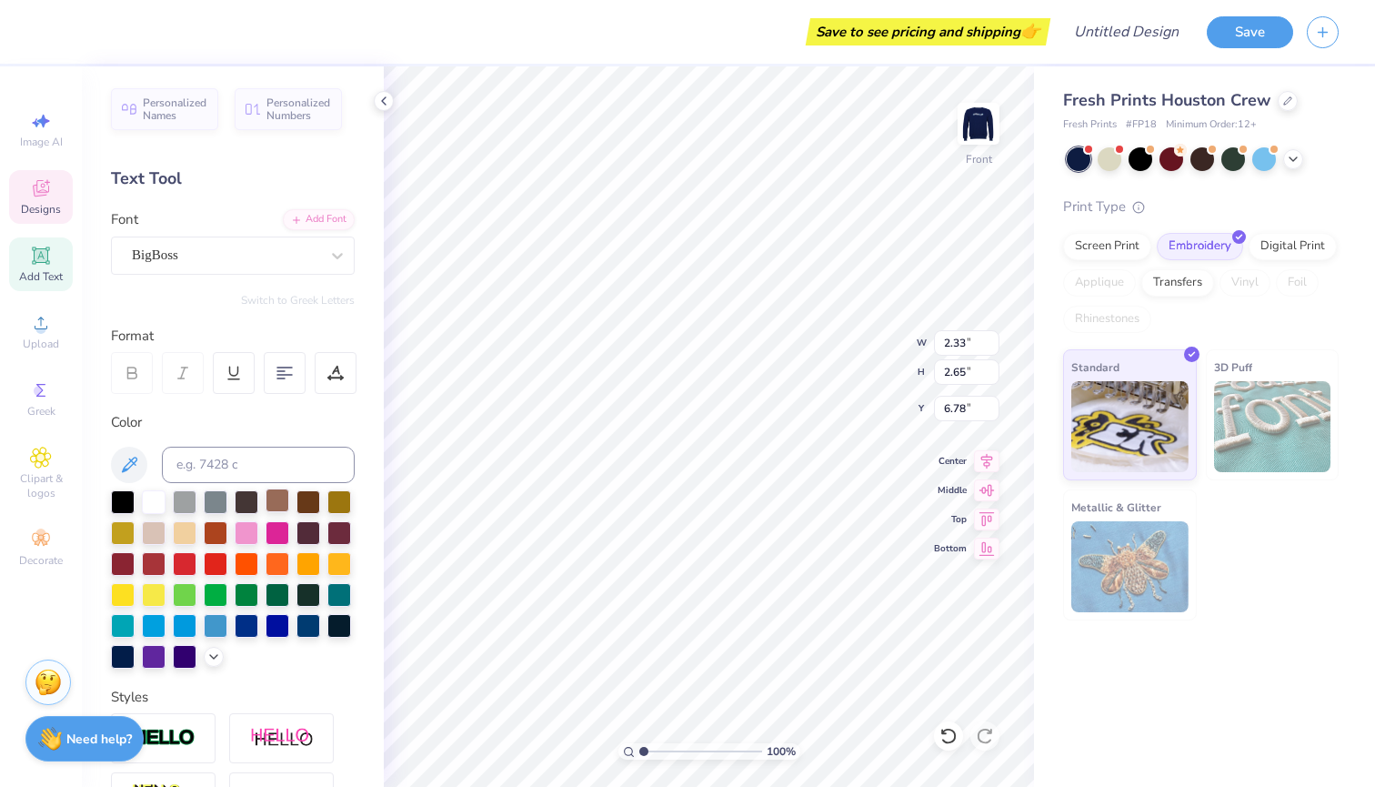
type input "6.45"
click at [281, 501] on div at bounding box center [278, 500] width 24 height 24
type input "1.84"
type input "7.07"
click at [284, 488] on div "Color" at bounding box center [233, 540] width 244 height 256
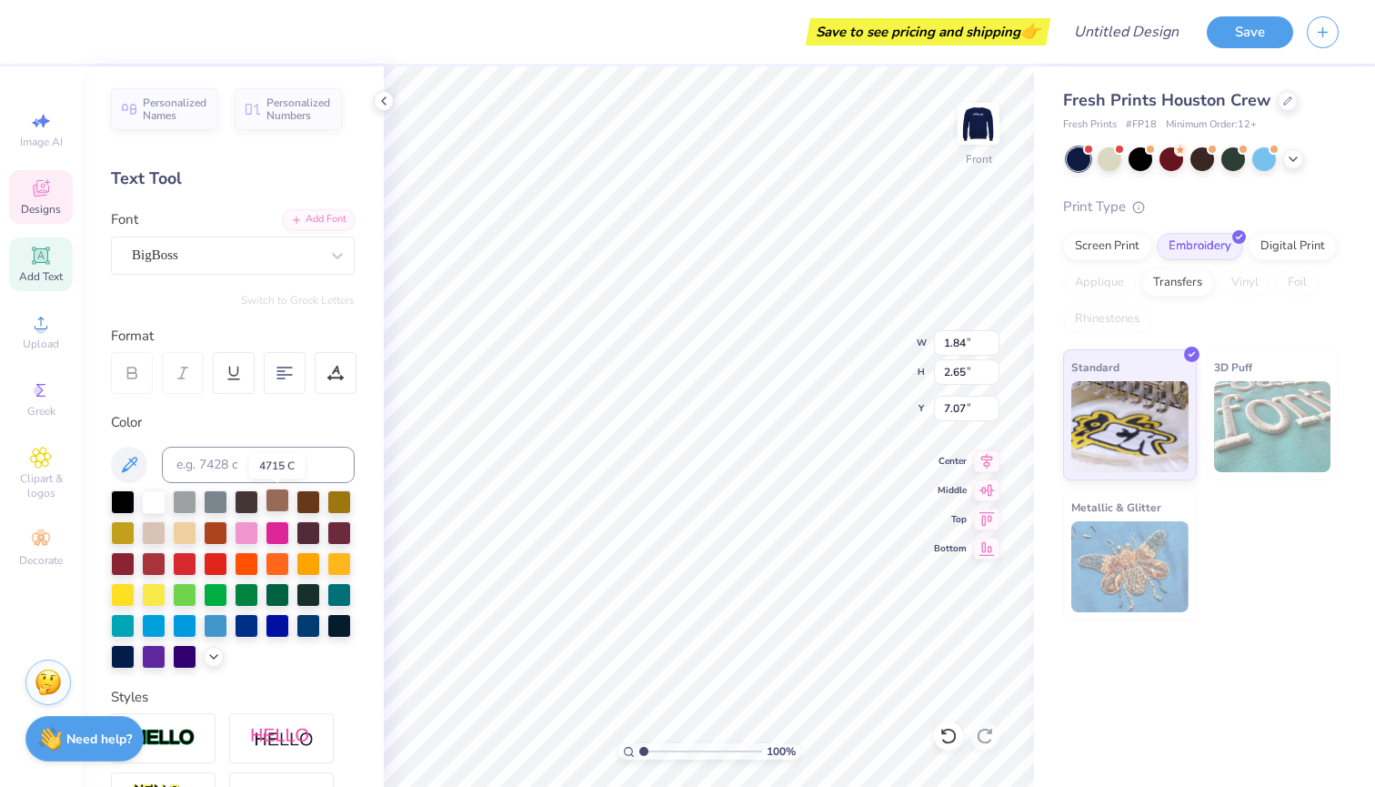
click at [280, 499] on div at bounding box center [278, 500] width 24 height 24
type input "1.91"
type input "2.66"
type input "6.45"
click at [271, 501] on div at bounding box center [278, 500] width 24 height 24
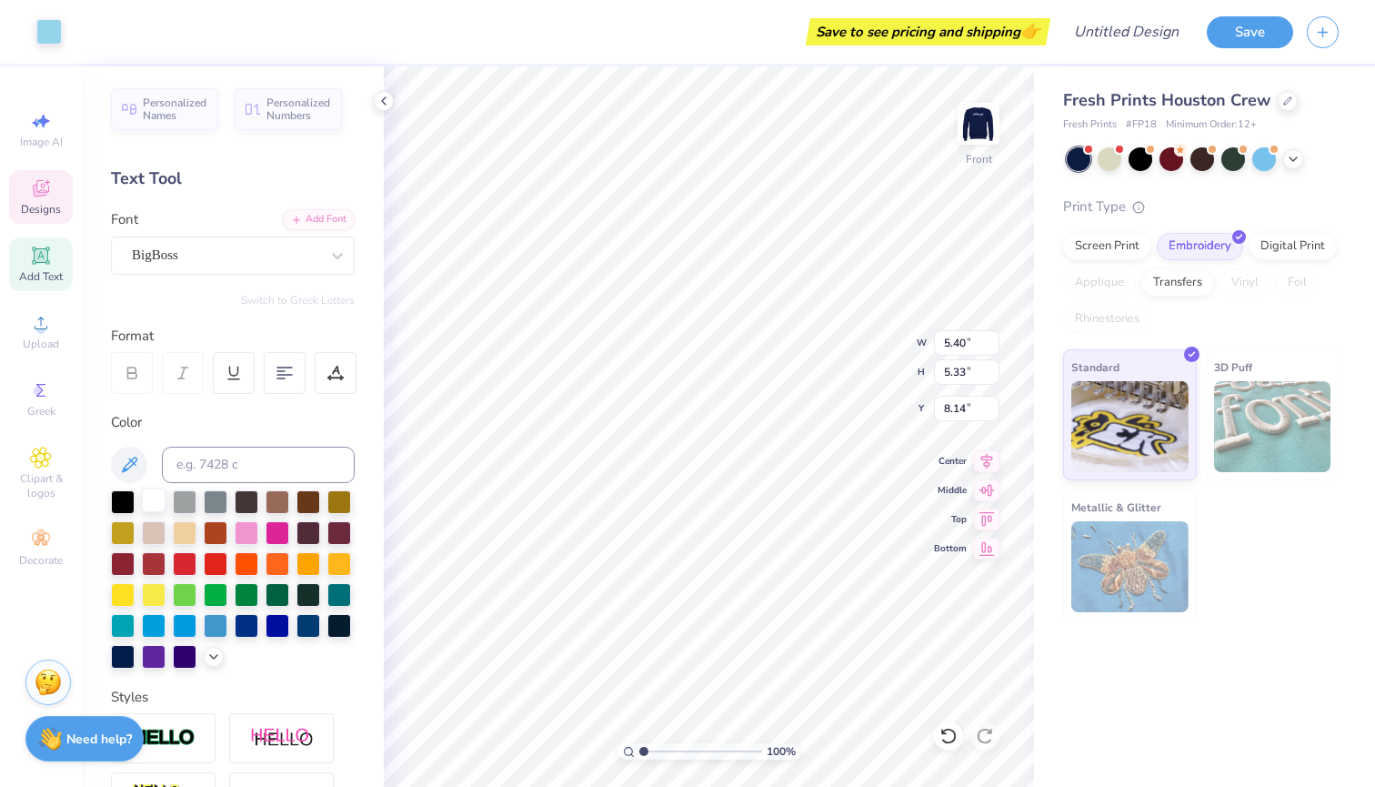
click at [155, 505] on div at bounding box center [154, 500] width 24 height 24
type input "5.26"
type input "5.48"
type input "12.40"
click at [65, 46] on div "Art colors Save to see pricing and shipping 👉 Design Title Save" at bounding box center [687, 32] width 1375 height 64
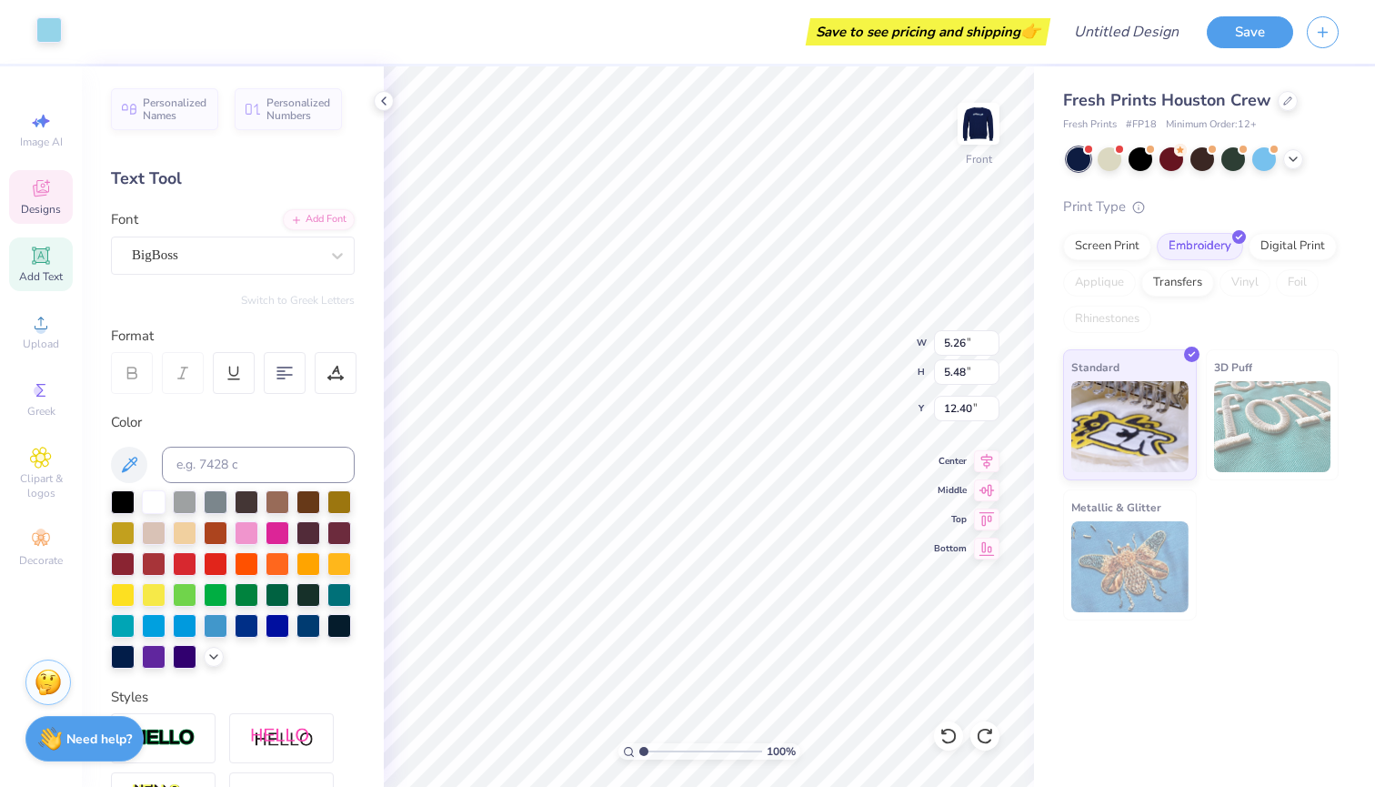
click at [45, 30] on div at bounding box center [48, 29] width 25 height 25
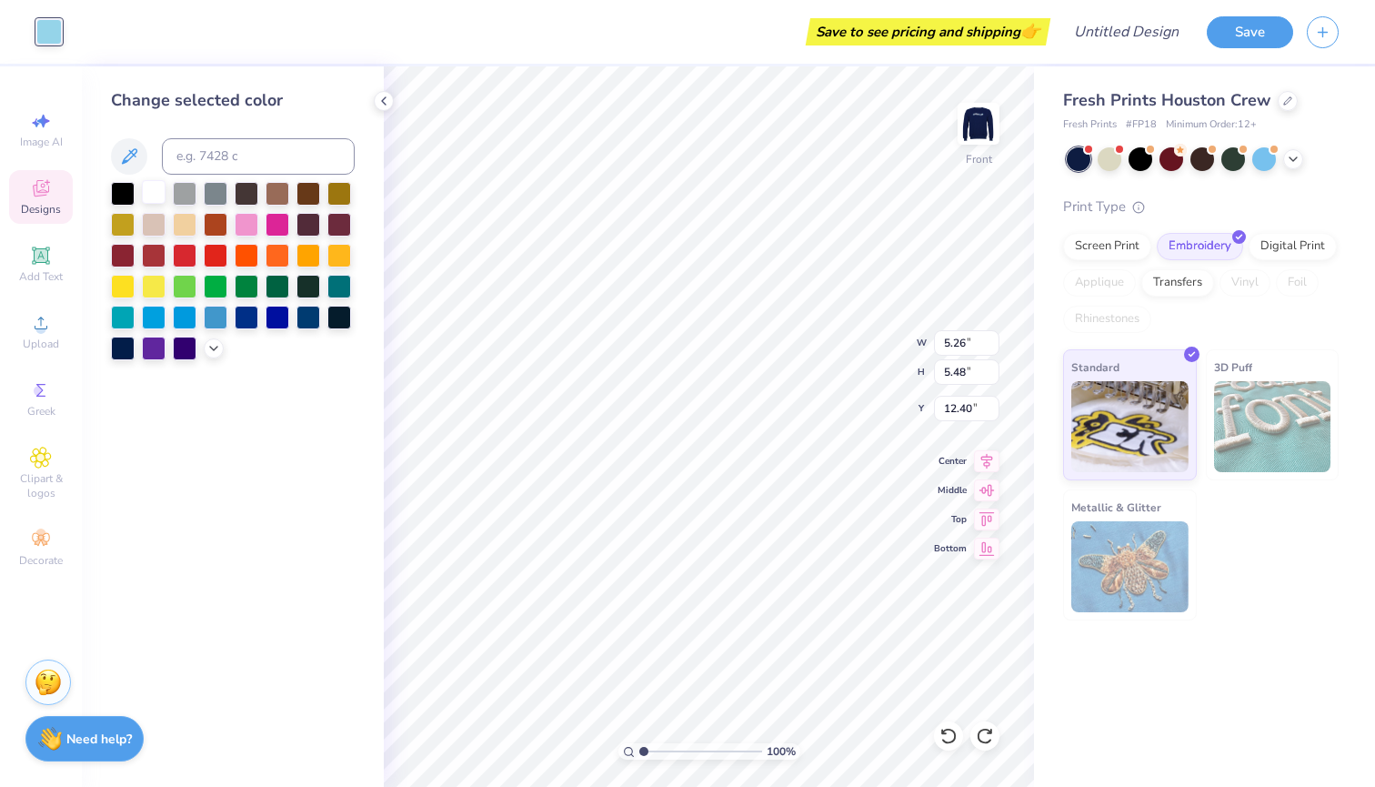
click at [150, 195] on div at bounding box center [154, 192] width 24 height 24
type input "5.40"
type input "5.33"
type input "8.14"
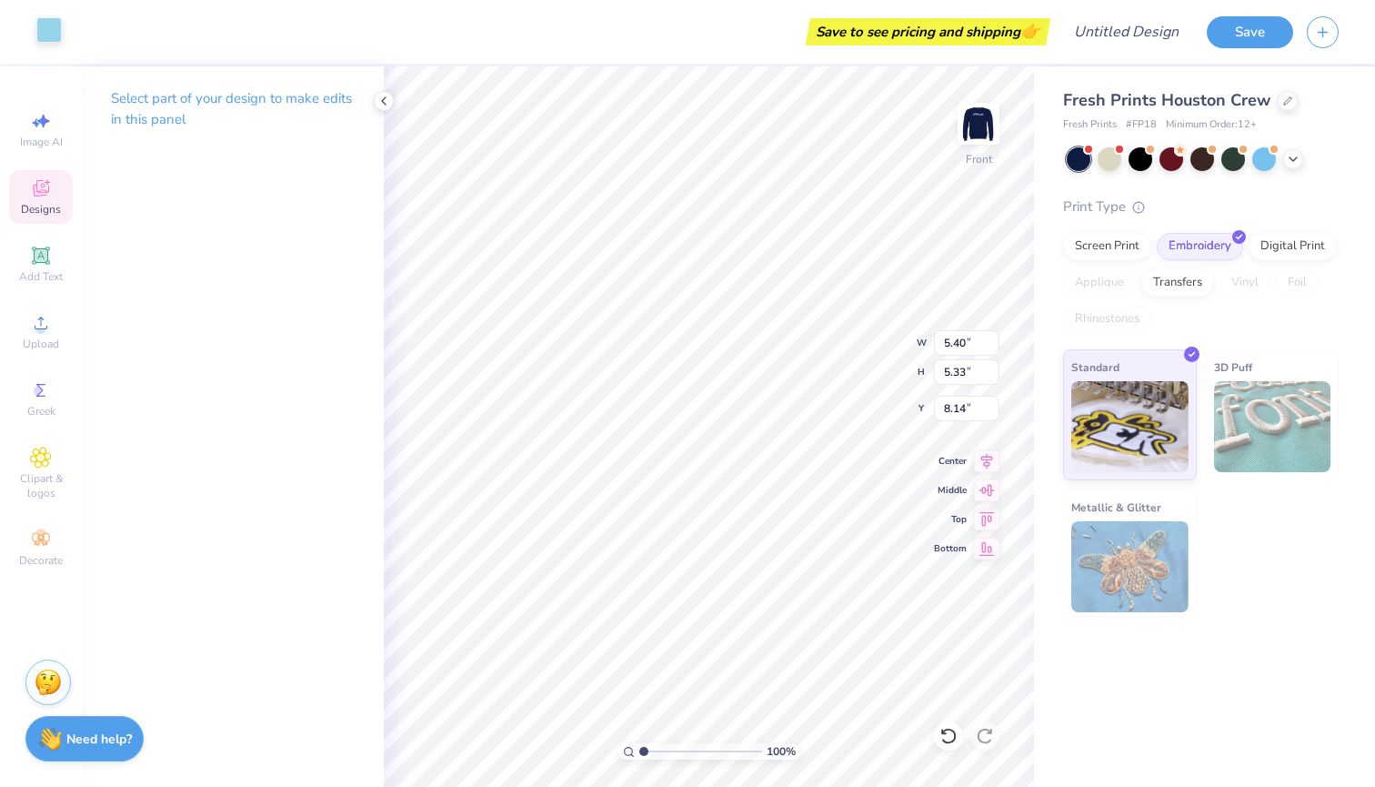
click at [55, 31] on div at bounding box center [48, 29] width 25 height 25
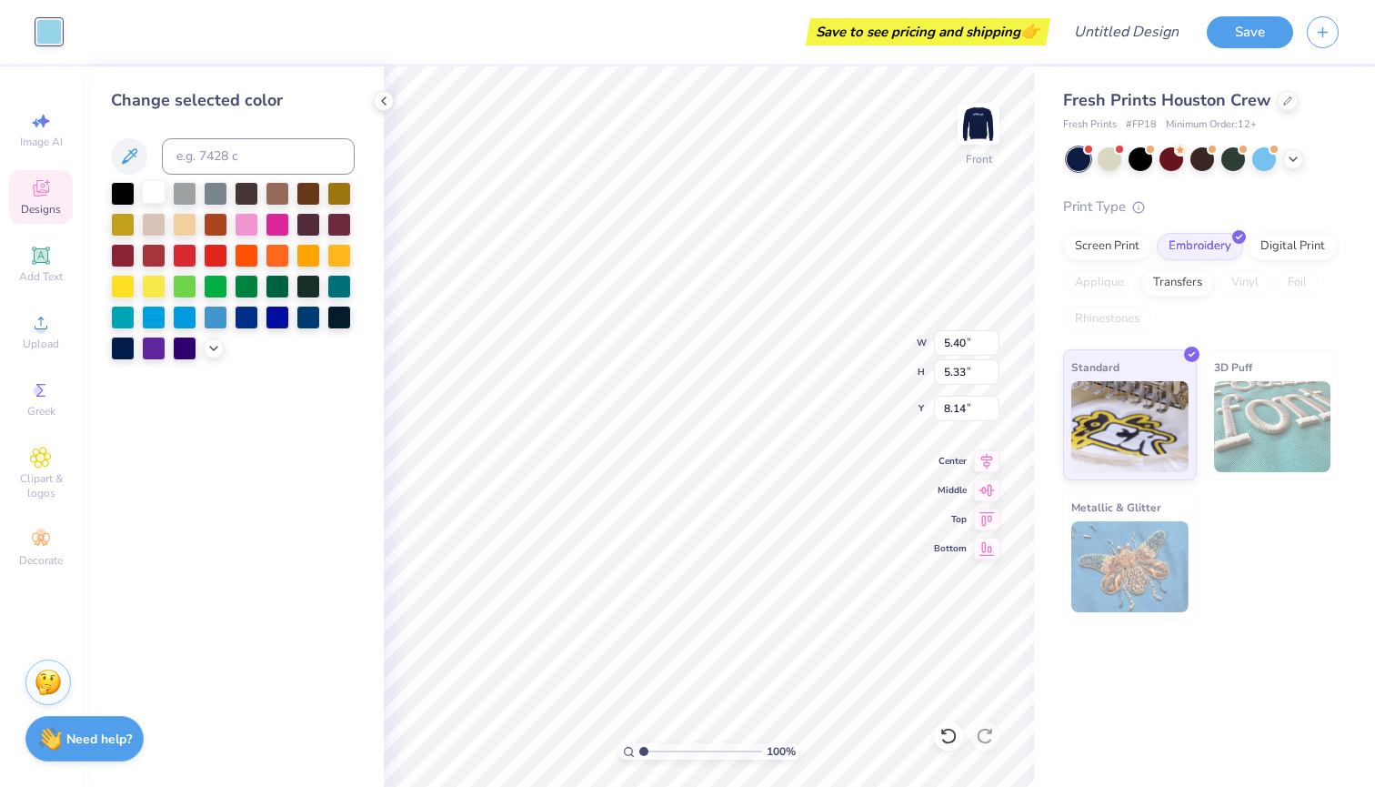
click at [147, 208] on div at bounding box center [233, 271] width 244 height 178
click at [156, 204] on div at bounding box center [154, 192] width 24 height 24
type input "5.96"
type input "5.81"
type input "5.73"
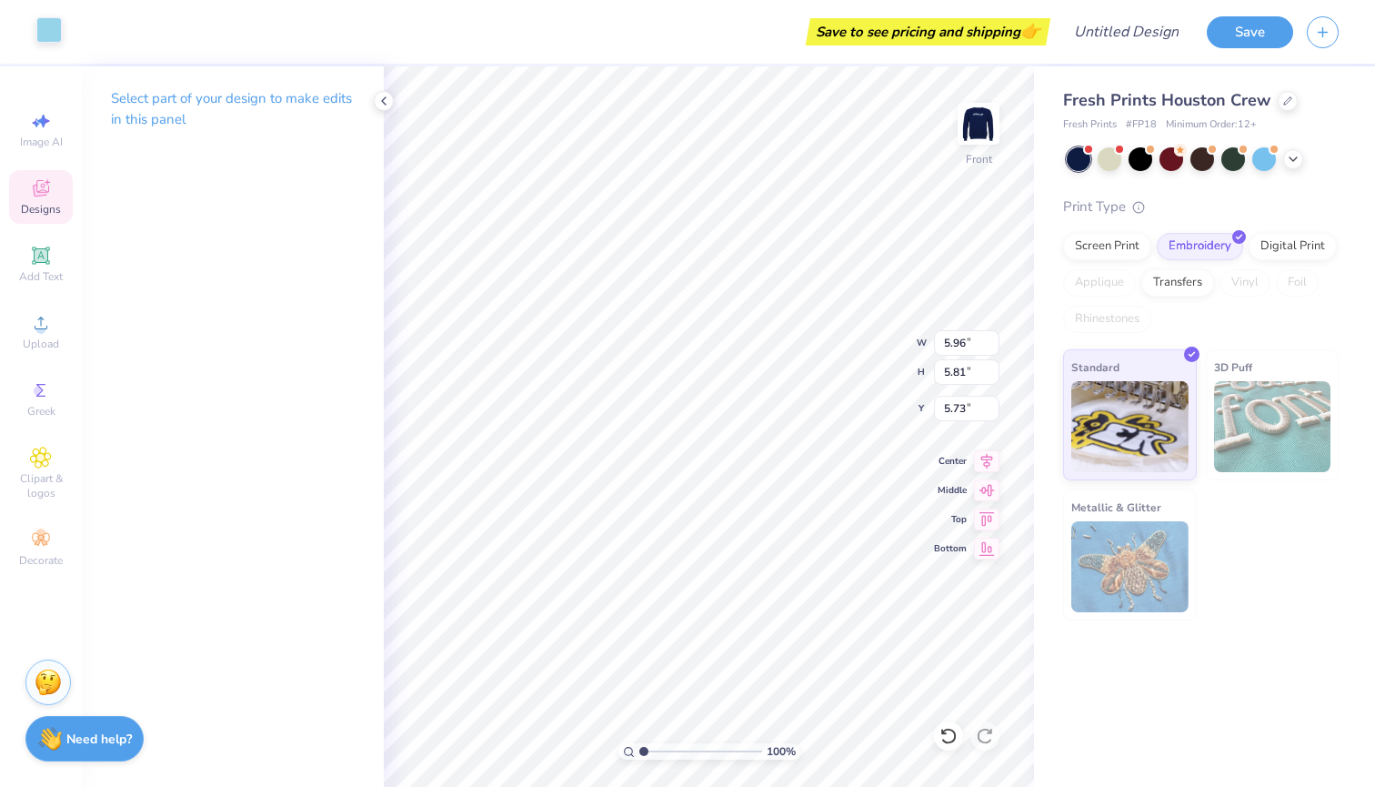
click at [51, 32] on div at bounding box center [48, 29] width 25 height 25
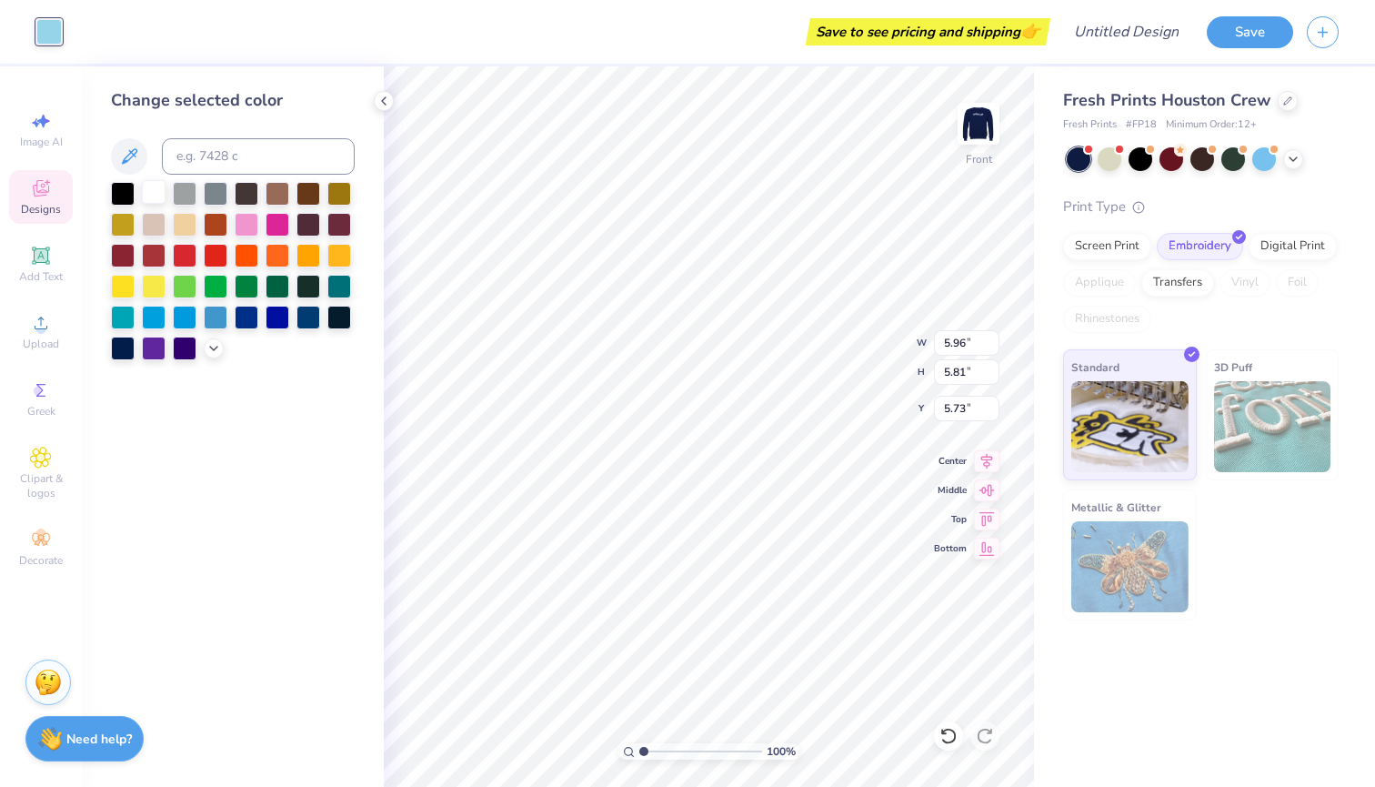
click at [155, 202] on div at bounding box center [154, 192] width 24 height 24
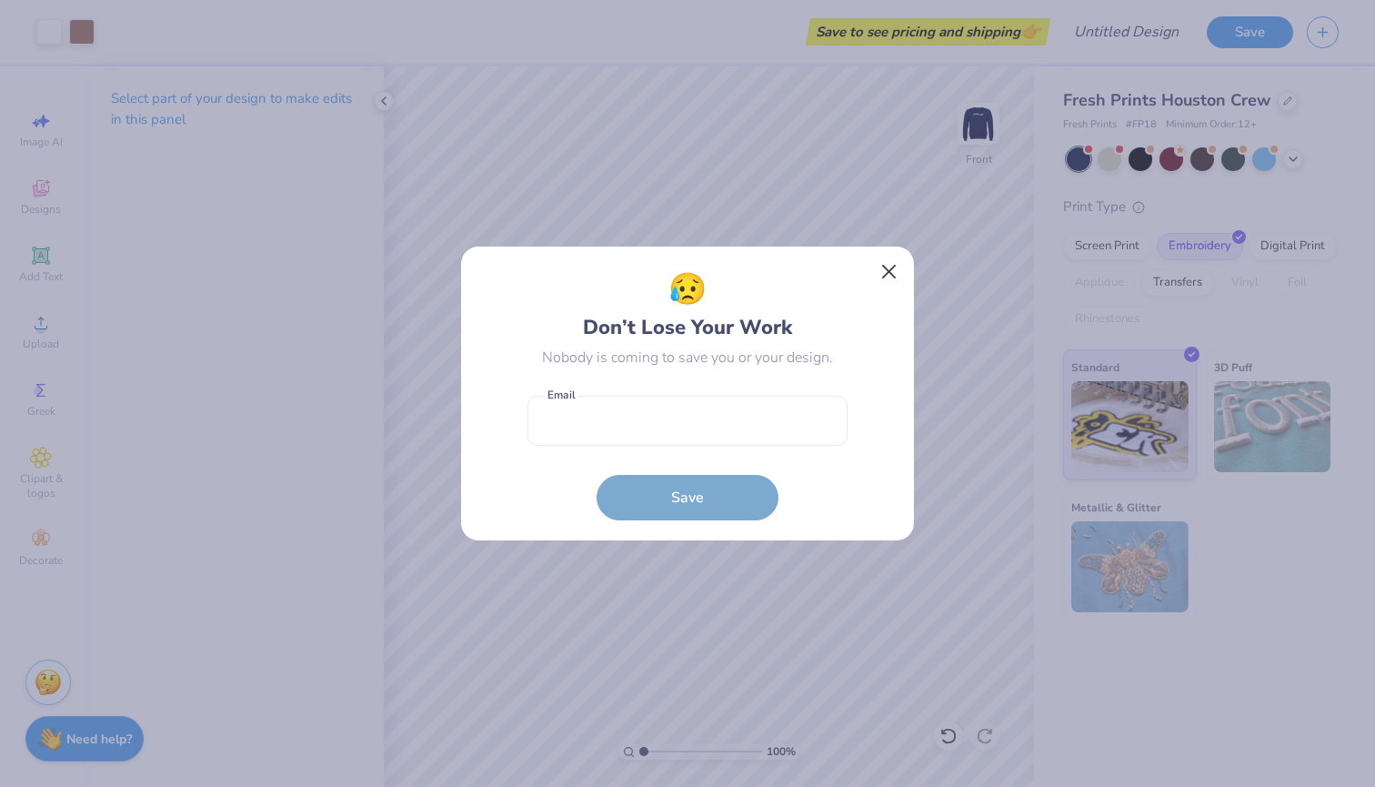
click at [892, 267] on button "Close" at bounding box center [889, 272] width 35 height 35
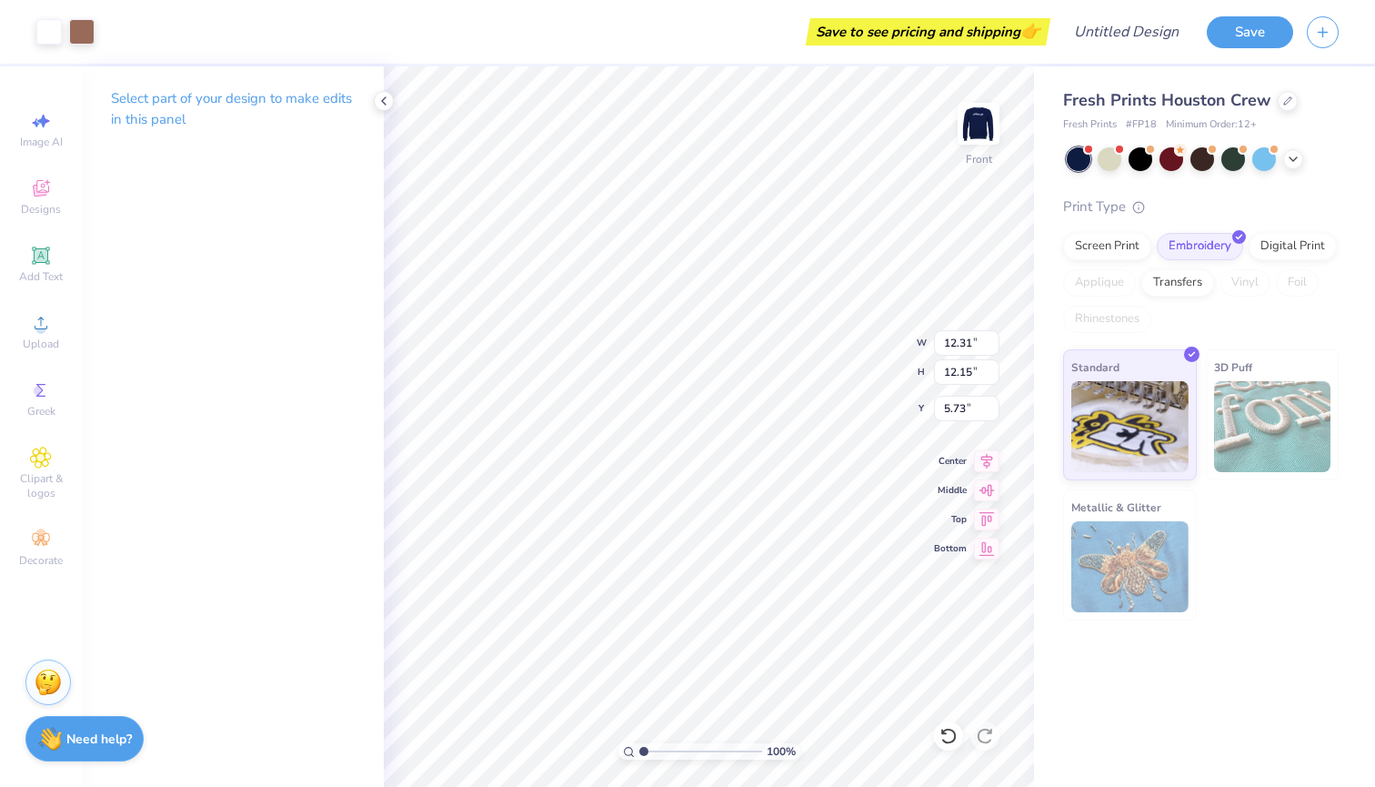
type input "5.41"
type input "6.00"
type input "5.73"
type input "5.50"
